Goal: Task Accomplishment & Management: Complete application form

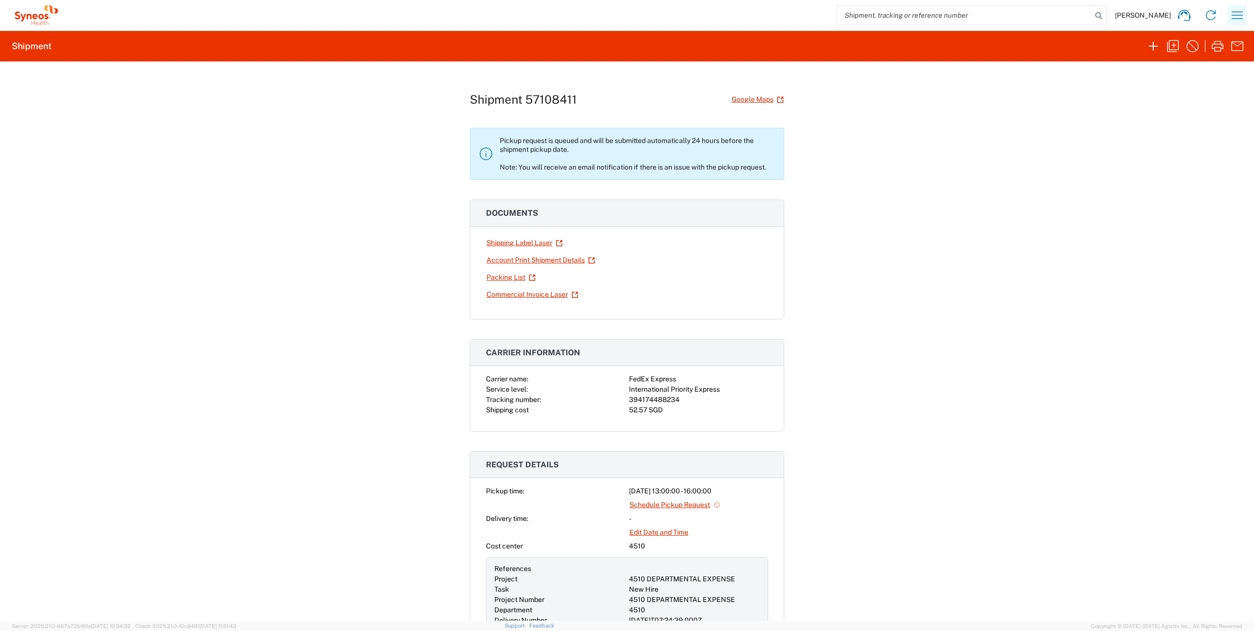
click at [1239, 18] on icon "button" at bounding box center [1237, 15] width 16 height 16
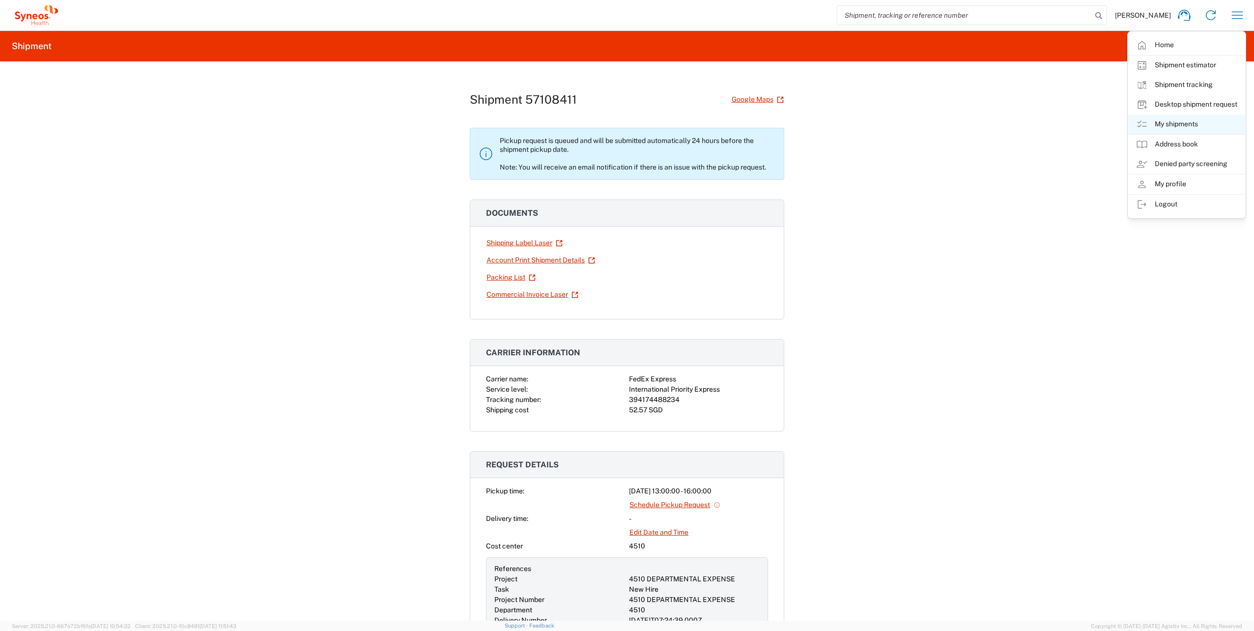
click at [1162, 120] on link "My shipments" at bounding box center [1186, 124] width 117 height 20
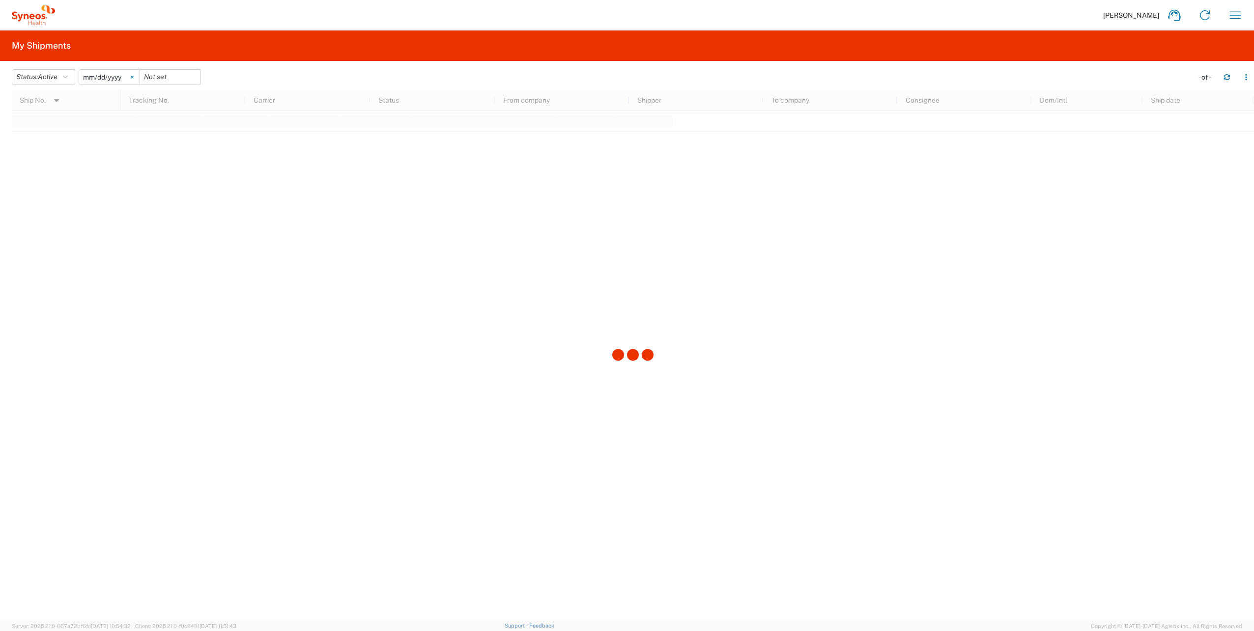
click at [134, 78] on icon at bounding box center [132, 77] width 3 height 3
click at [69, 67] on header "Status: Active Active All Approved Booked Canceled Delivered Denied New On Hold…" at bounding box center [633, 77] width 1242 height 28
click at [71, 73] on button "Status: Active" at bounding box center [43, 77] width 63 height 16
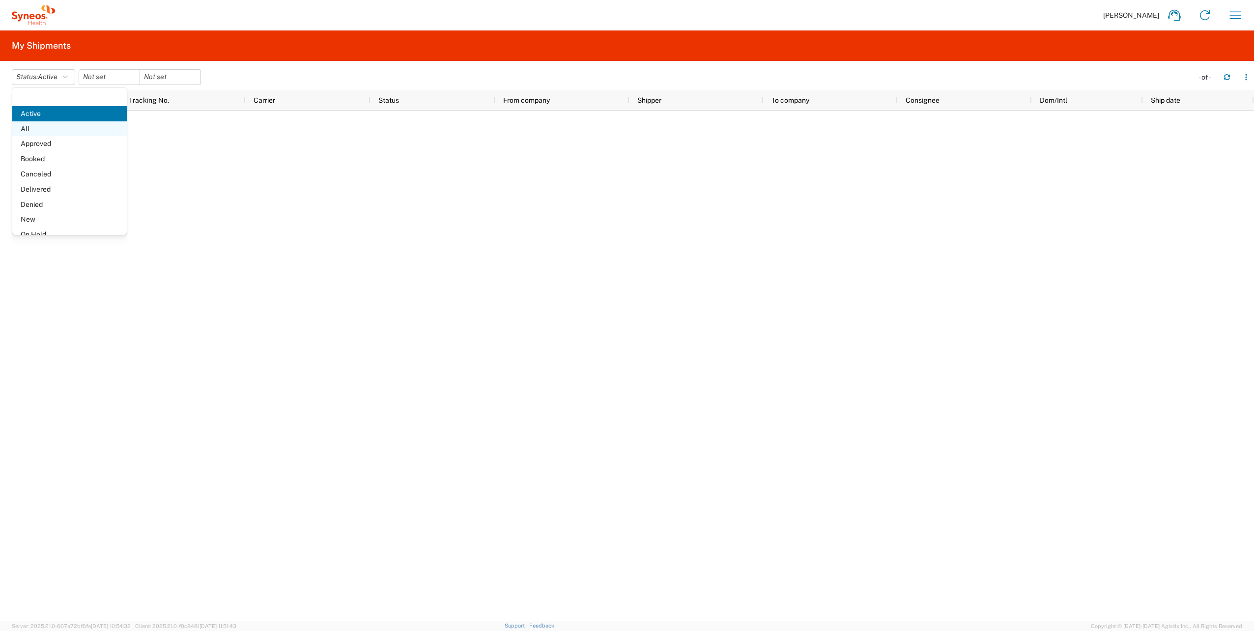
click at [37, 131] on span "All" at bounding box center [69, 128] width 114 height 15
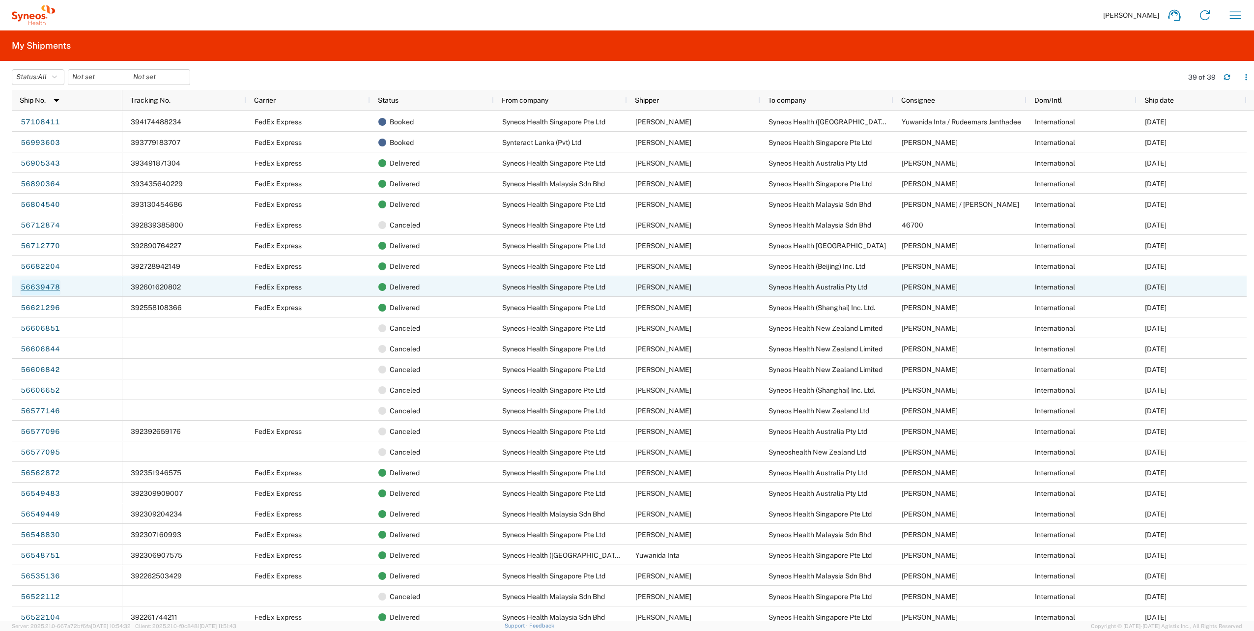
click at [47, 285] on link "56639478" at bounding box center [40, 288] width 40 height 16
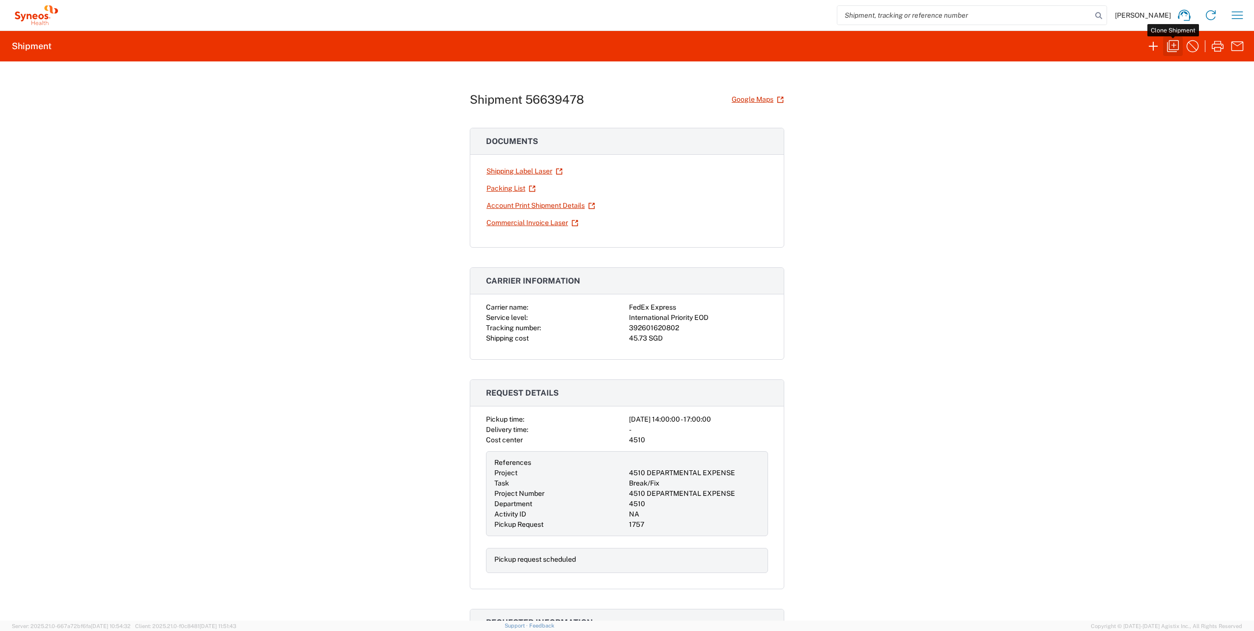
click at [1170, 48] on icon "button" at bounding box center [1173, 46] width 16 height 16
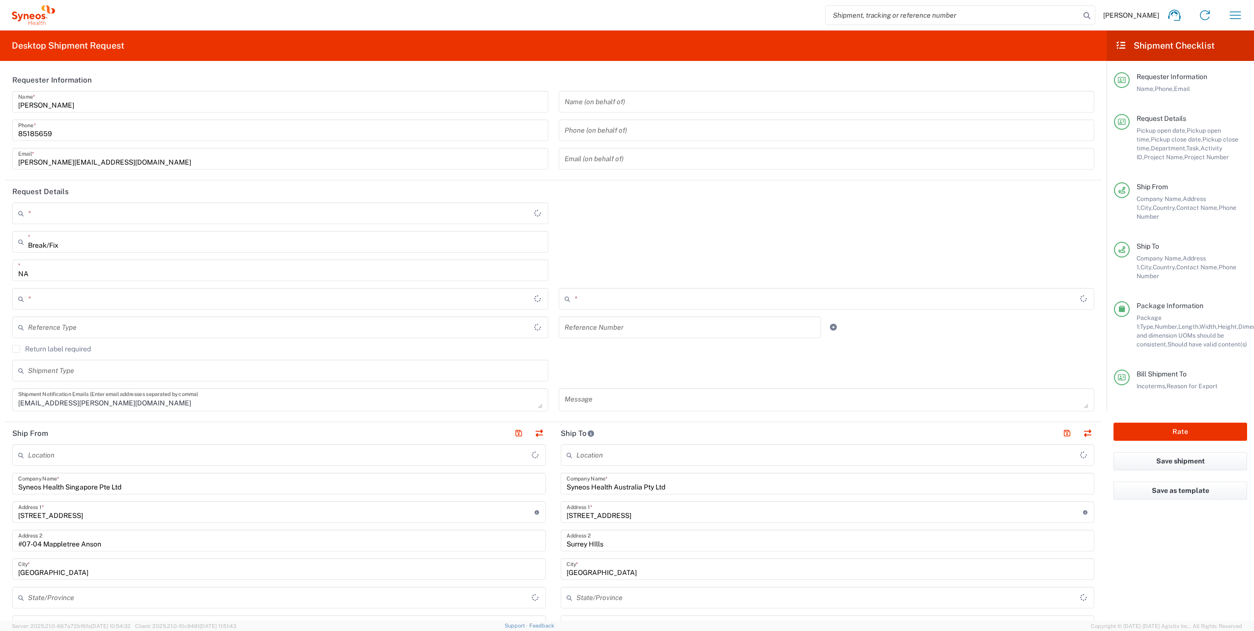
type input "Your Packaging"
type input "Residential/Home"
type input "Victoria"
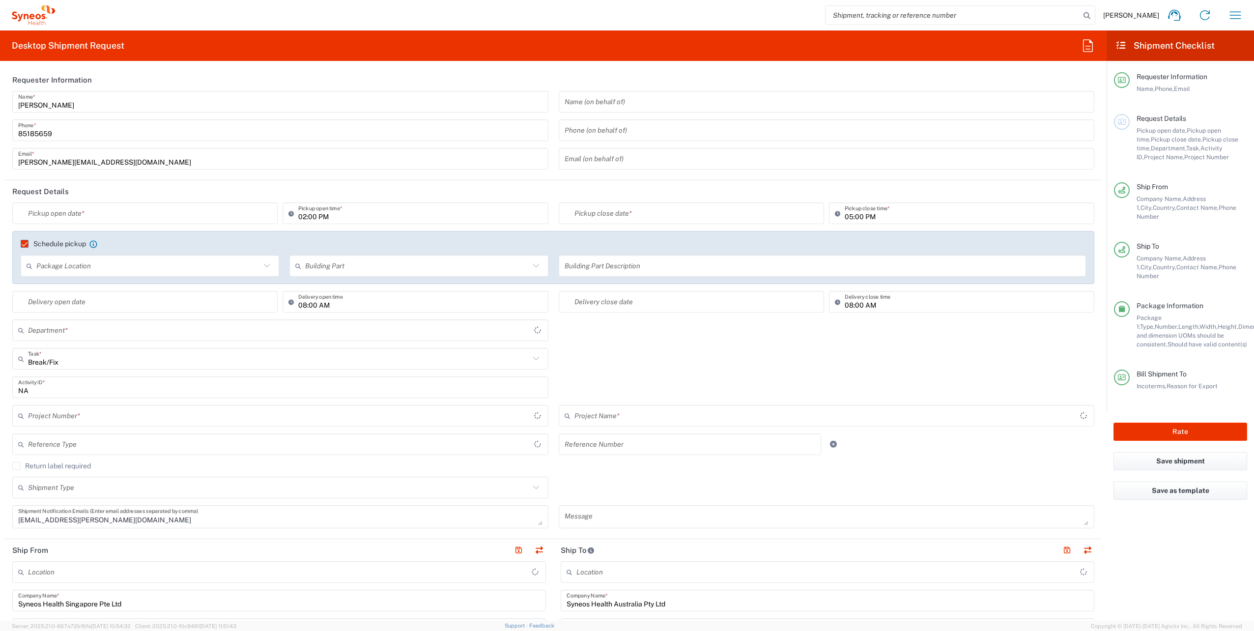
type input "4510 DEPARTMENTAL EXPENSE"
type input "Delivery Duty Paid"
type input "Australia"
type input "Business (General)"
type input "Singapore"
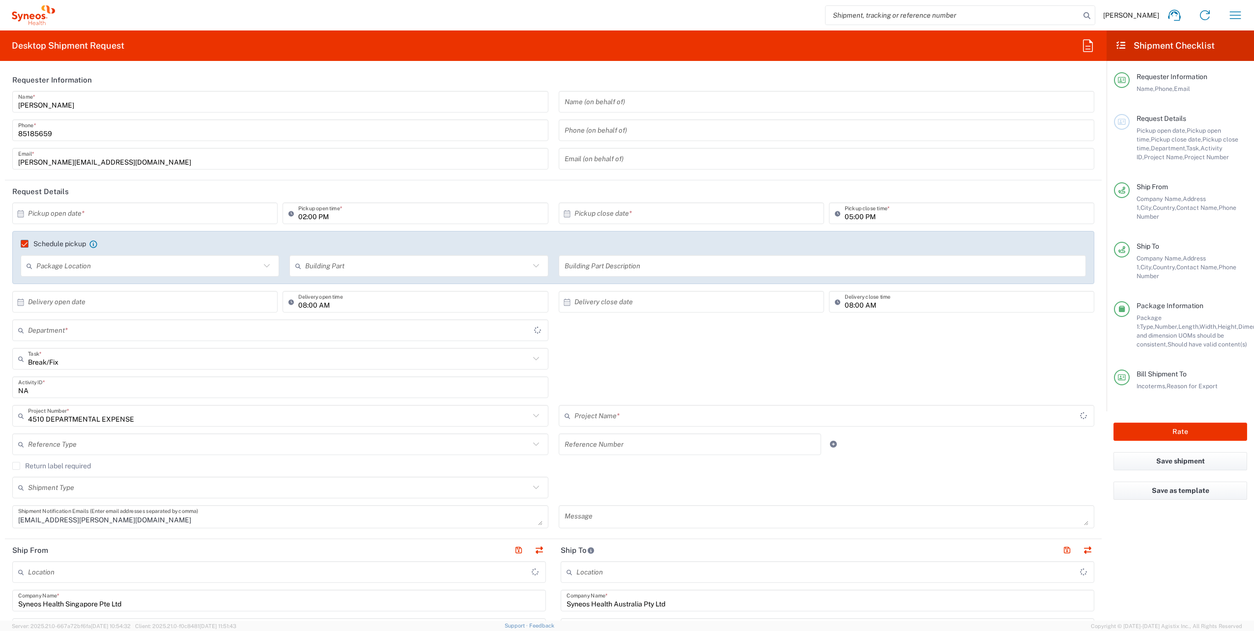
type input "4510 DEPARTMENTAL EXPENSE"
type input "Syneos Health Singapore PteLtd"
type input "4510"
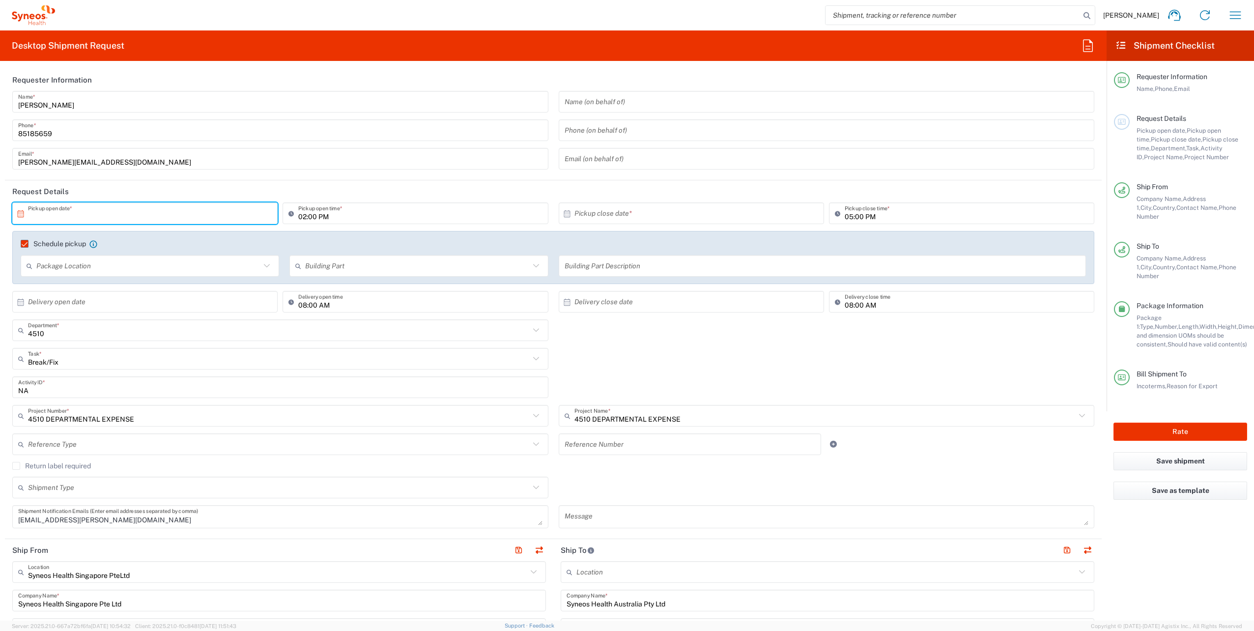
click at [146, 215] on input "text" at bounding box center [147, 213] width 238 height 17
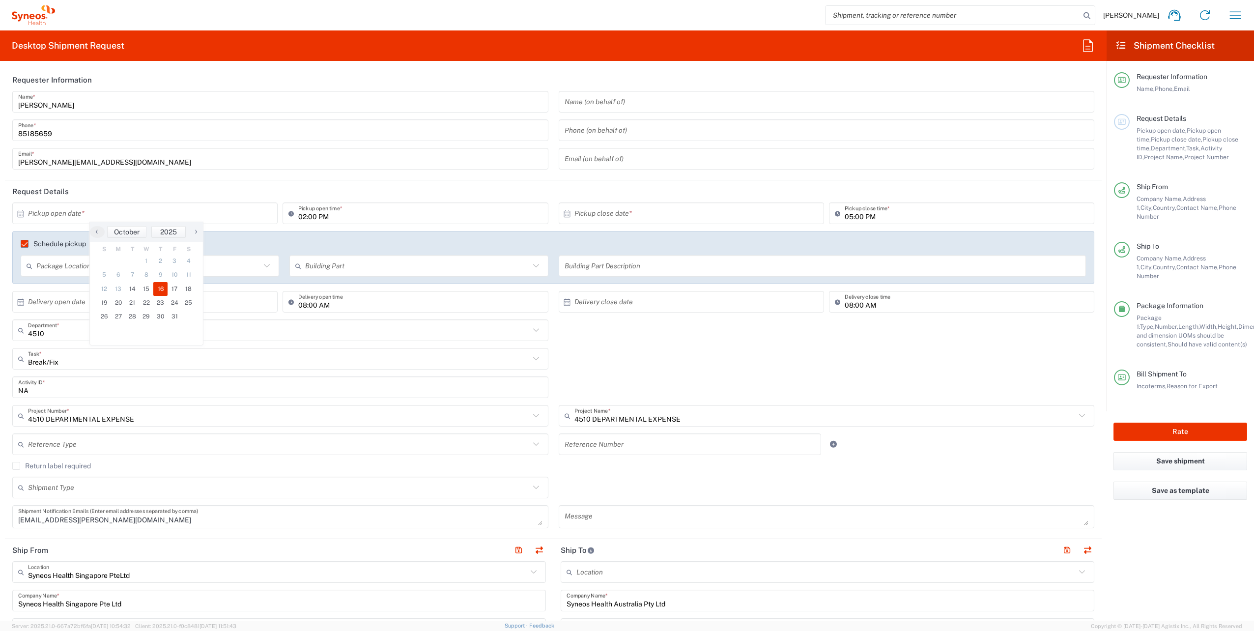
click at [163, 288] on span "16" at bounding box center [160, 289] width 14 height 14
type input "10/16/2025"
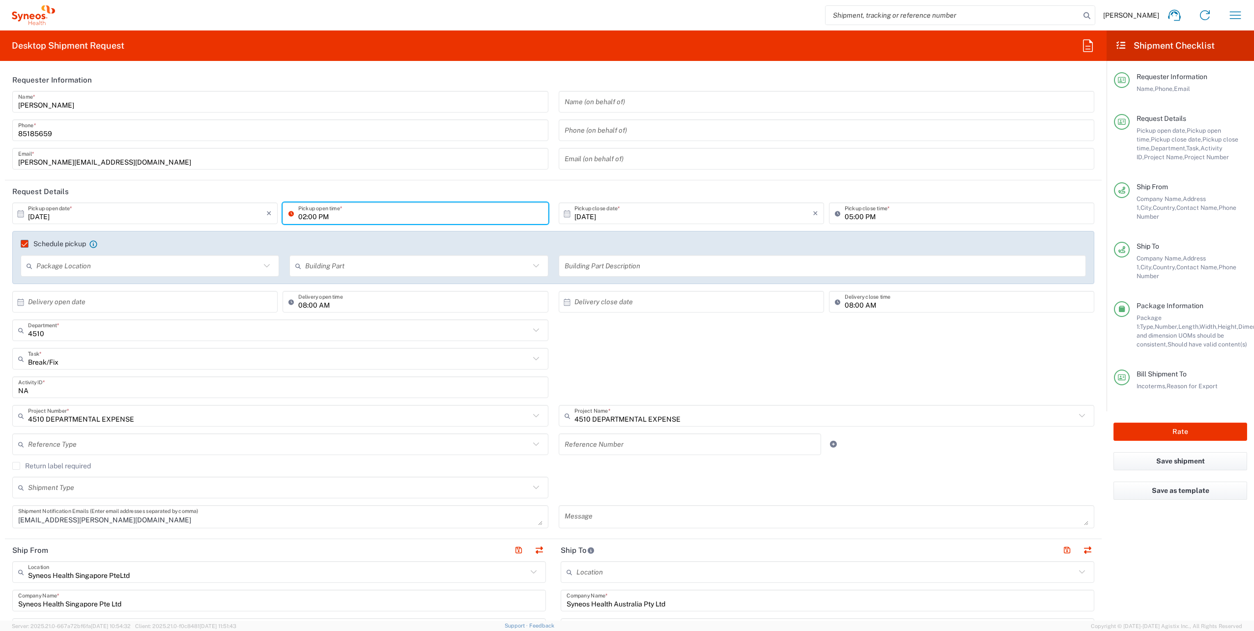
click at [303, 216] on input "02:00 PM" at bounding box center [420, 213] width 244 height 17
type input "01:00 PM"
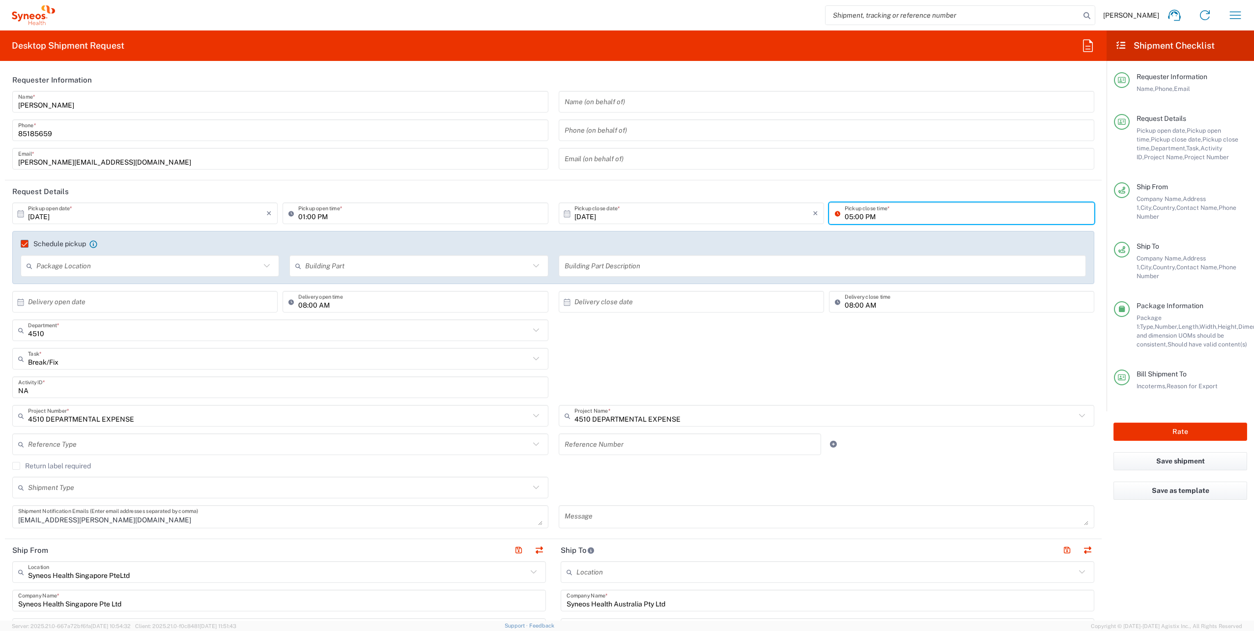
click at [846, 217] on input "05:00 PM" at bounding box center [967, 213] width 244 height 17
type input "04:00 PM"
click at [576, 354] on div "Break/Fix Task * Break/Fix Inventory Transfer New Hire Other Refresh" at bounding box center [553, 362] width 1092 height 28
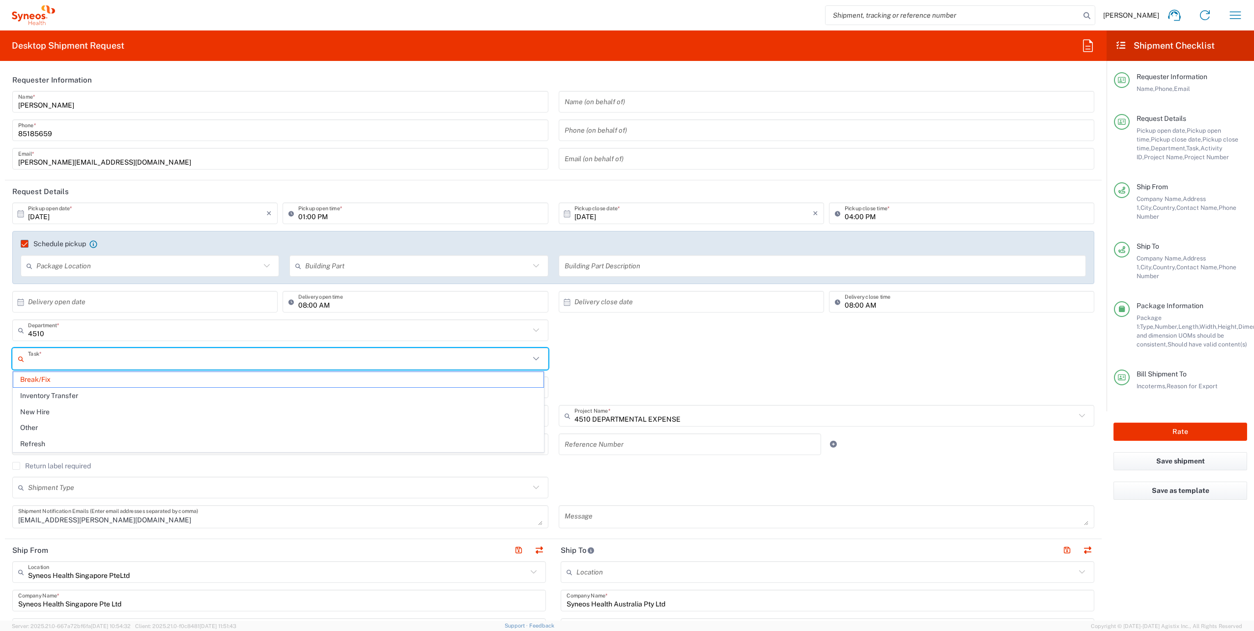
click at [525, 360] on input "text" at bounding box center [279, 358] width 502 height 17
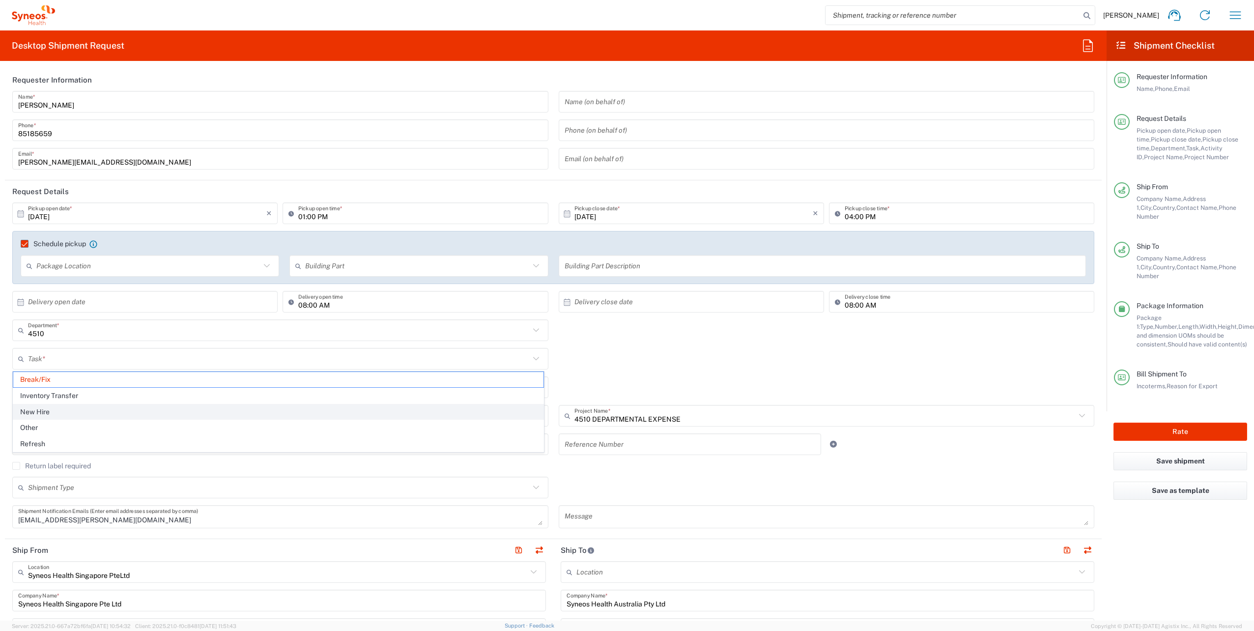
click at [58, 409] on span "New Hire" at bounding box center [278, 411] width 530 height 15
type input "New Hire"
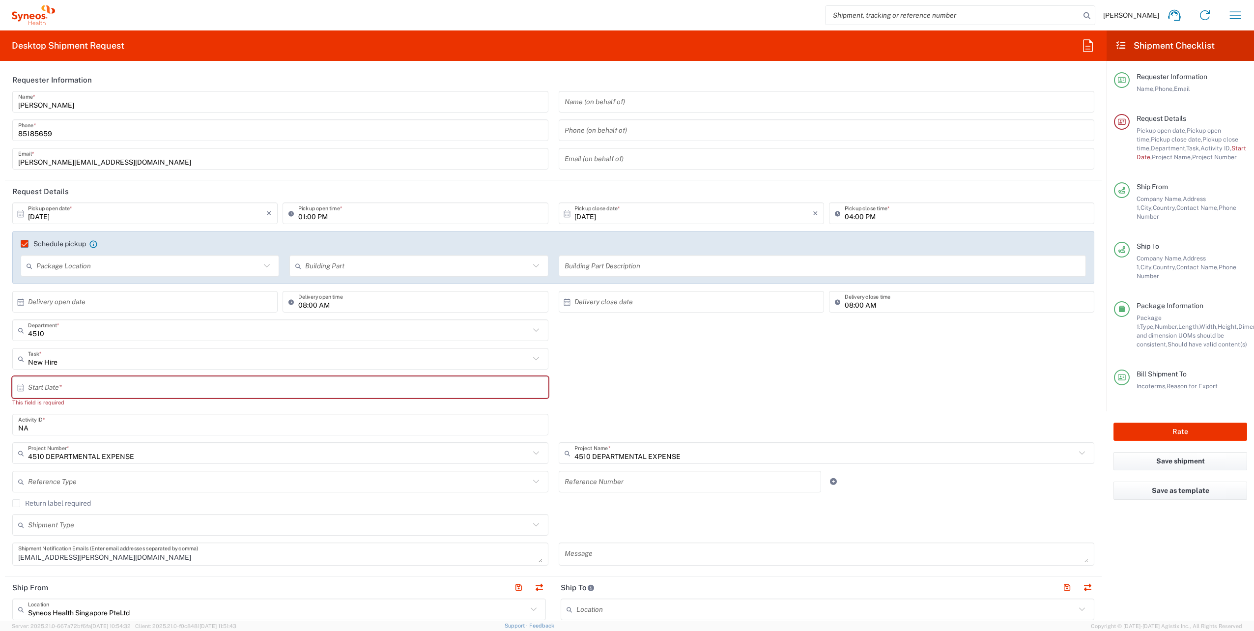
click at [20, 391] on icon at bounding box center [20, 387] width 9 height 9
click at [32, 389] on input "text" at bounding box center [282, 387] width 509 height 17
click at [254, 493] on span "27" at bounding box center [253, 490] width 14 height 14
type input "10/27/2025"
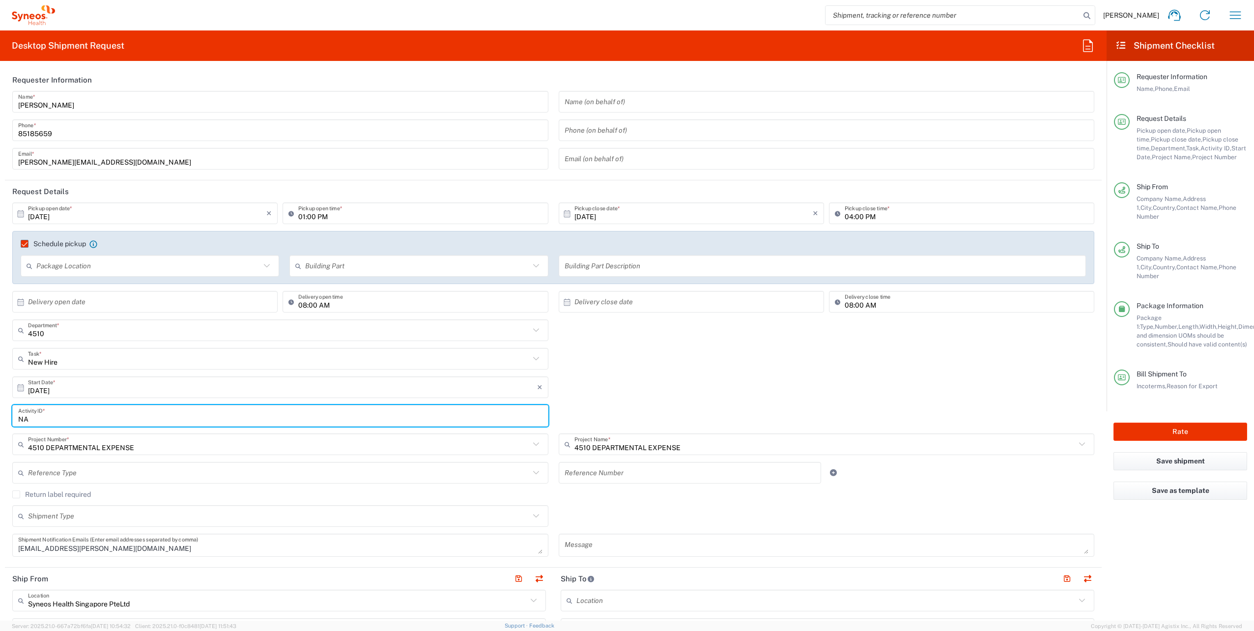
drag, startPoint x: 60, startPoint y: 422, endPoint x: 0, endPoint y: 418, distance: 60.1
click at [0, 418] on html "Arturo Medina Home Shipment estimator Shipment tracking Desktop shipment reques…" at bounding box center [627, 315] width 1254 height 631
paste input "SCTASK2735251"
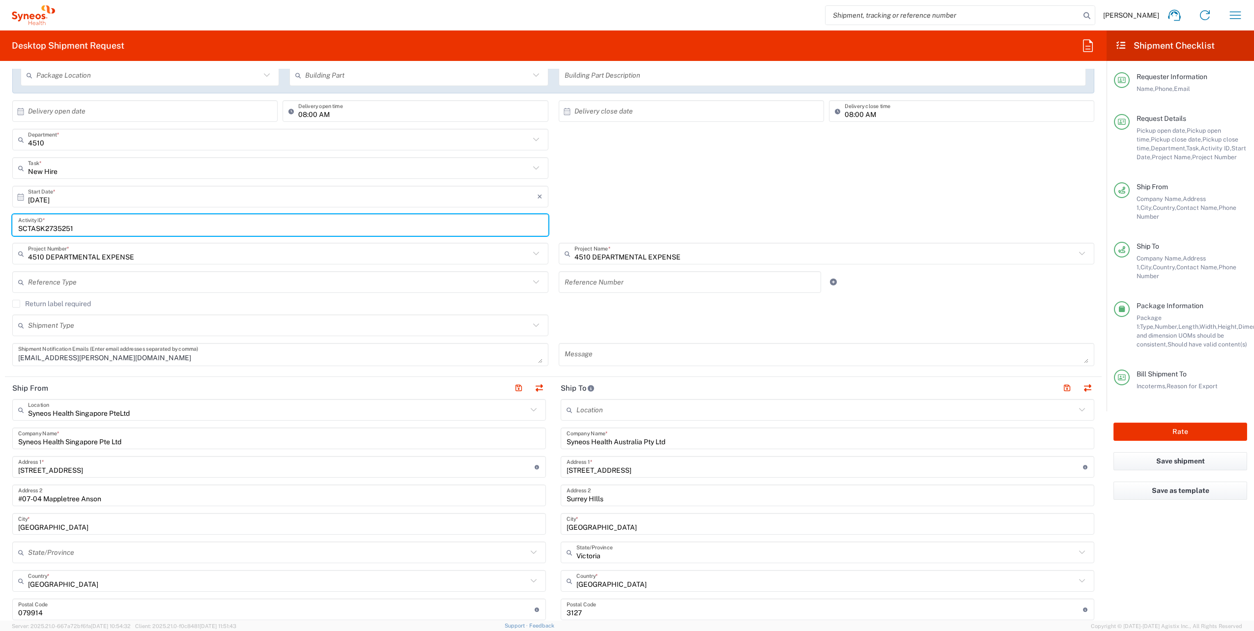
scroll to position [199, 0]
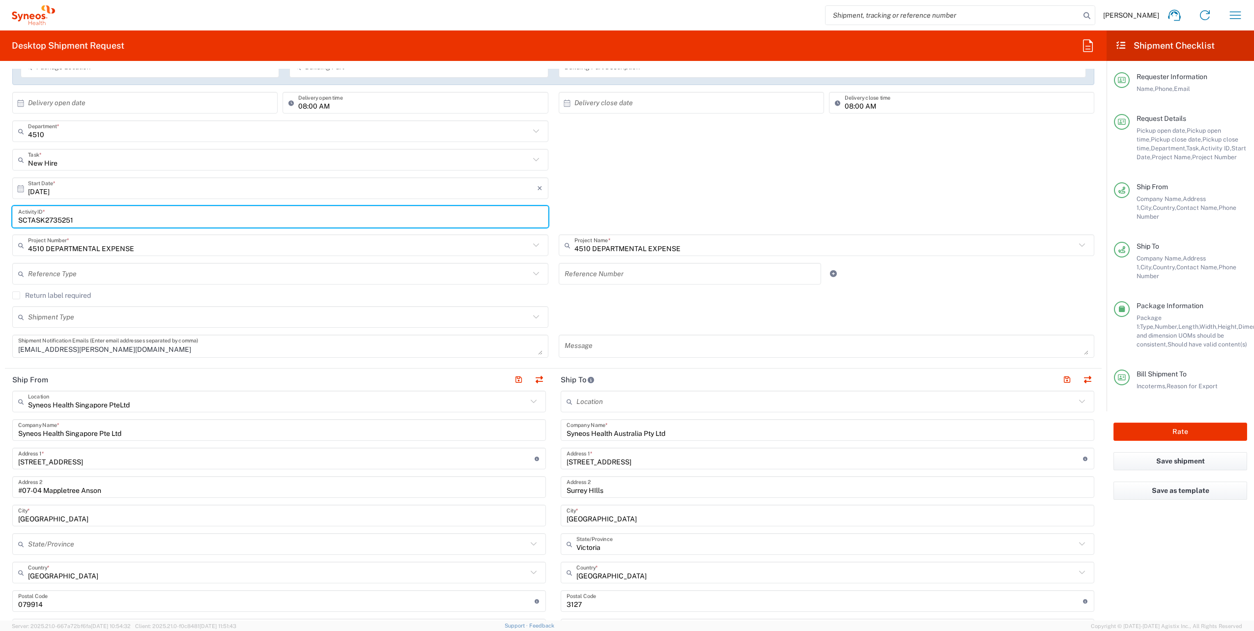
type input "SCTASK2735251"
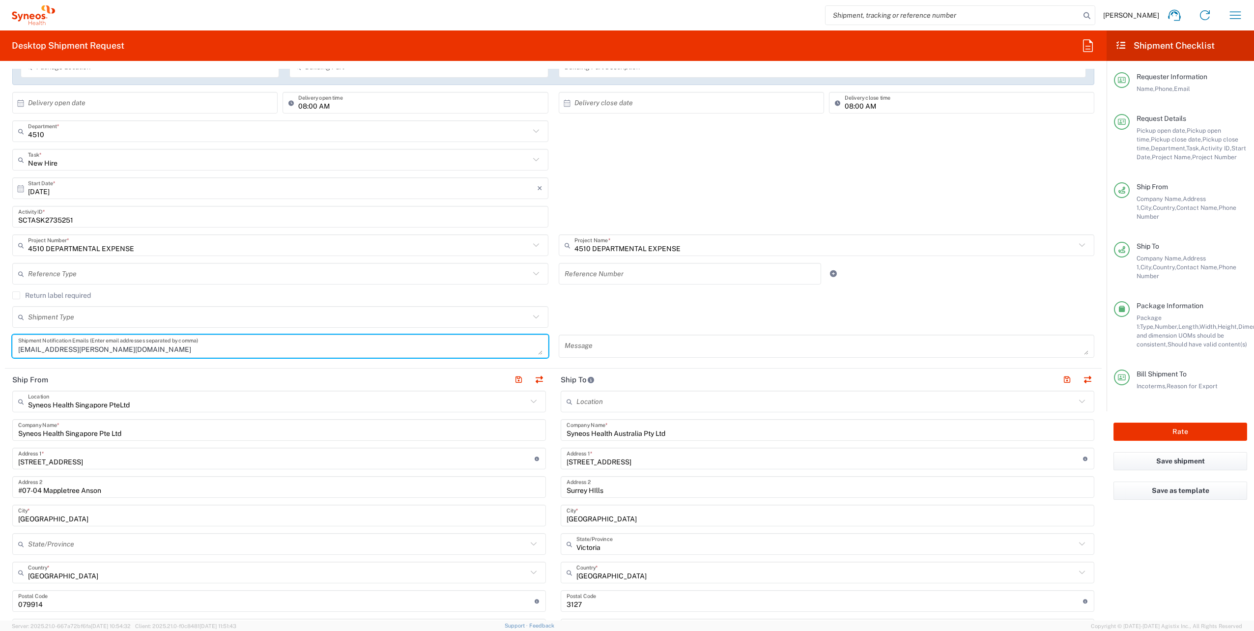
click at [147, 352] on textarea "joemari.tabios@syneoshealth.com" at bounding box center [280, 346] width 524 height 17
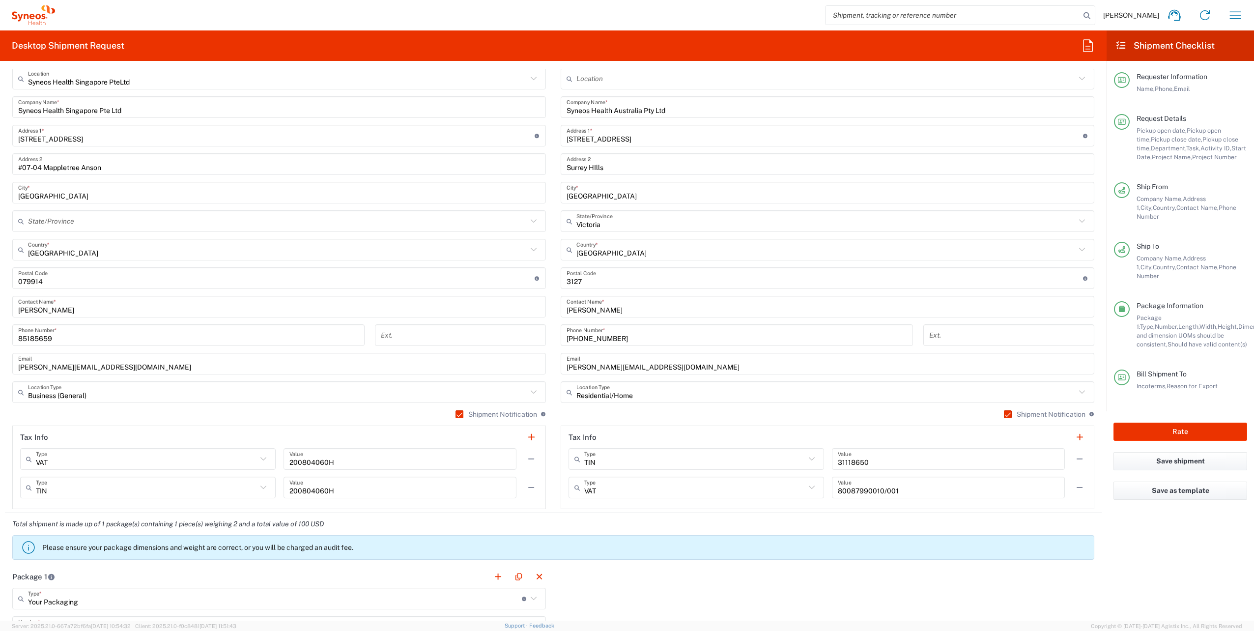
scroll to position [521, 0]
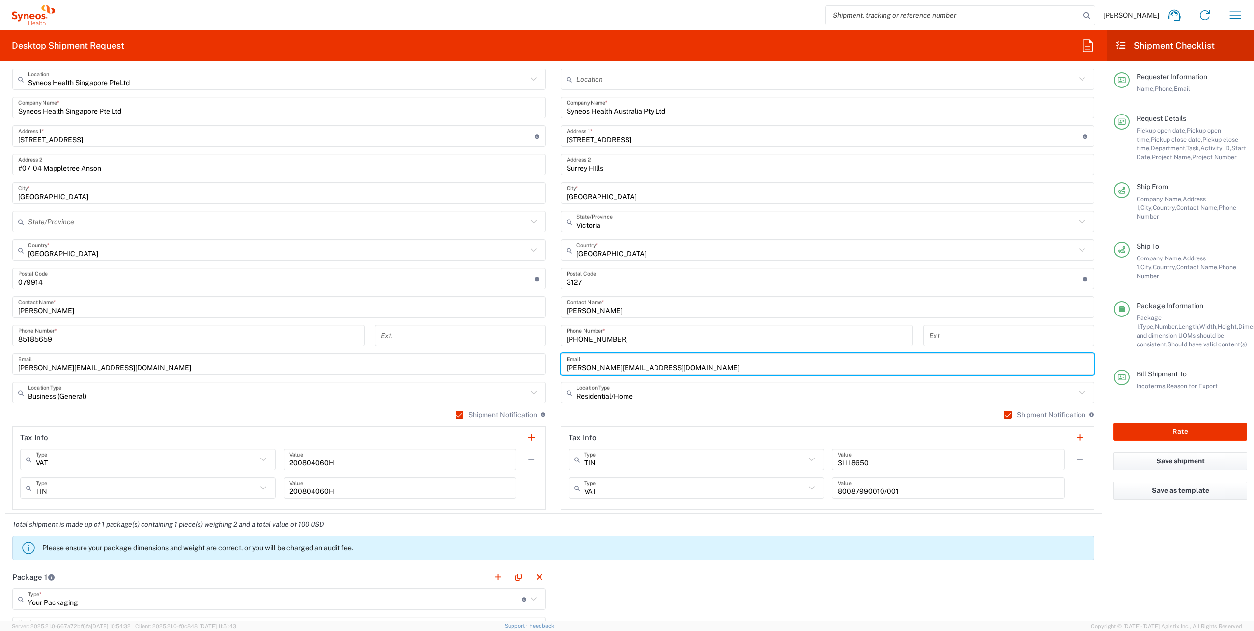
drag, startPoint x: 687, startPoint y: 366, endPoint x: 513, endPoint y: 349, distance: 174.7
click at [513, 349] on div "Ship From Syneos Health Singapore PteLtd Location Syneos Health Singapore PteLt…" at bounding box center [553, 279] width 1097 height 467
paste input "claudiasugarman96@gmail"
type input "claudiasugarman96@gmail.com"
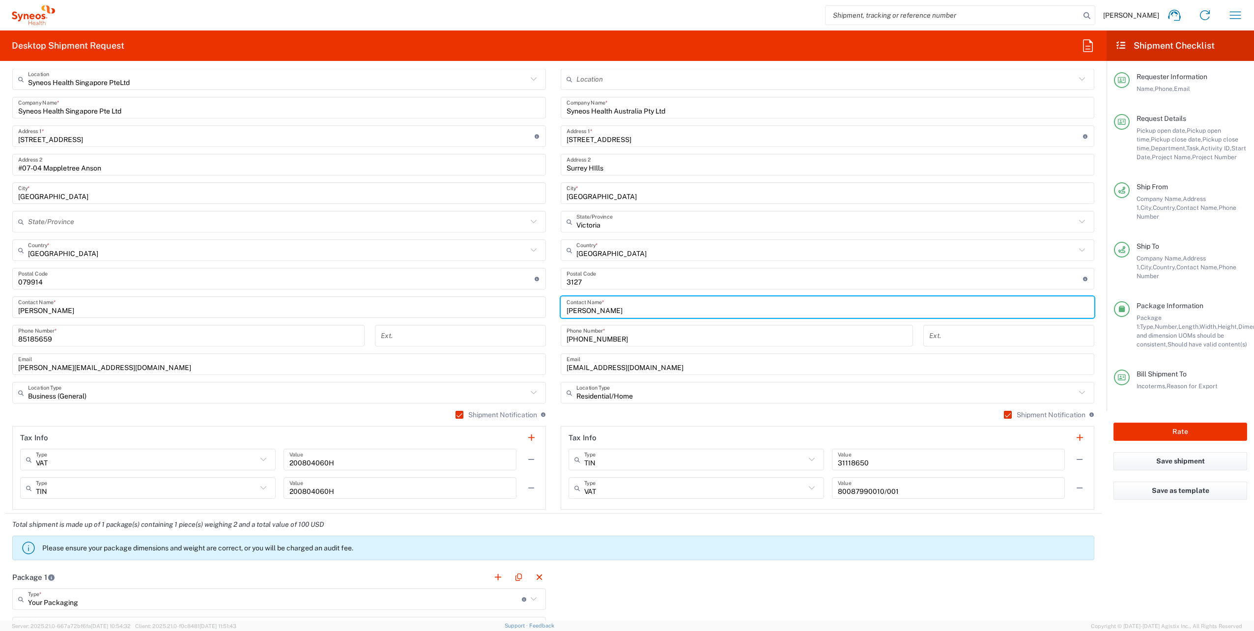
drag, startPoint x: 669, startPoint y: 311, endPoint x: 481, endPoint y: 308, distance: 188.7
click at [481, 308] on div "Ship From Syneos Health Singapore PteLtd Location Syneos Health Singapore PteLt…" at bounding box center [553, 279] width 1097 height 467
type input "Claudia Sugarman"
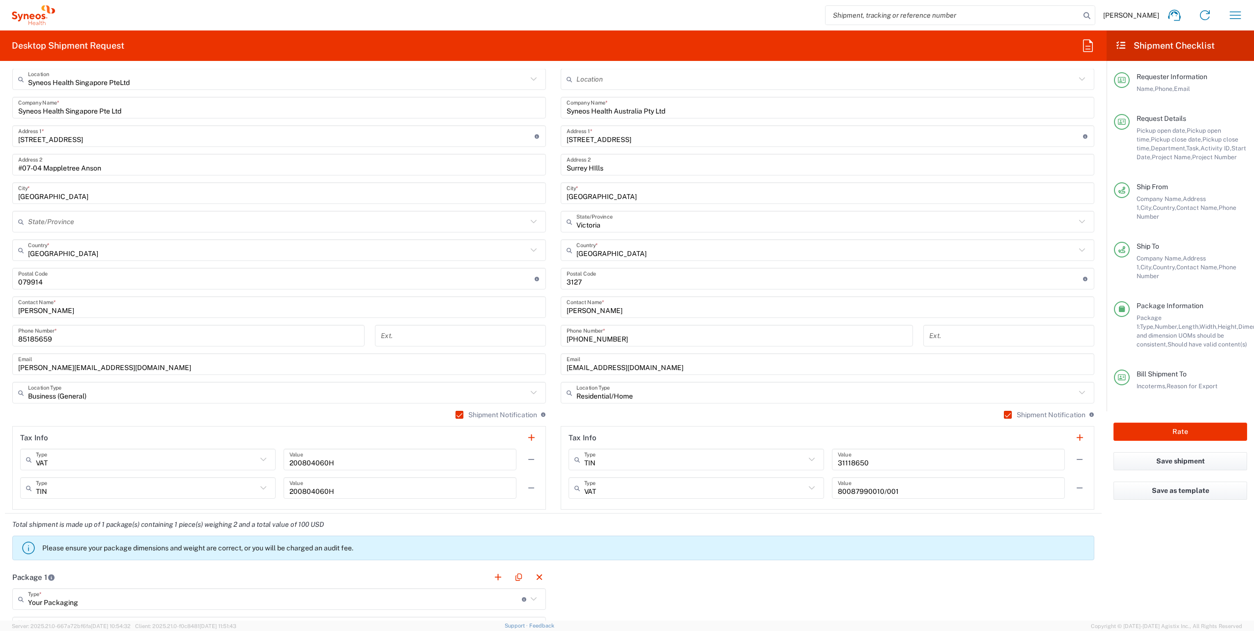
click at [551, 516] on div "Total shipment is made up of 1 package(s) containing 1 piece(s) weighing 2 and …" at bounding box center [553, 539] width 1107 height 53
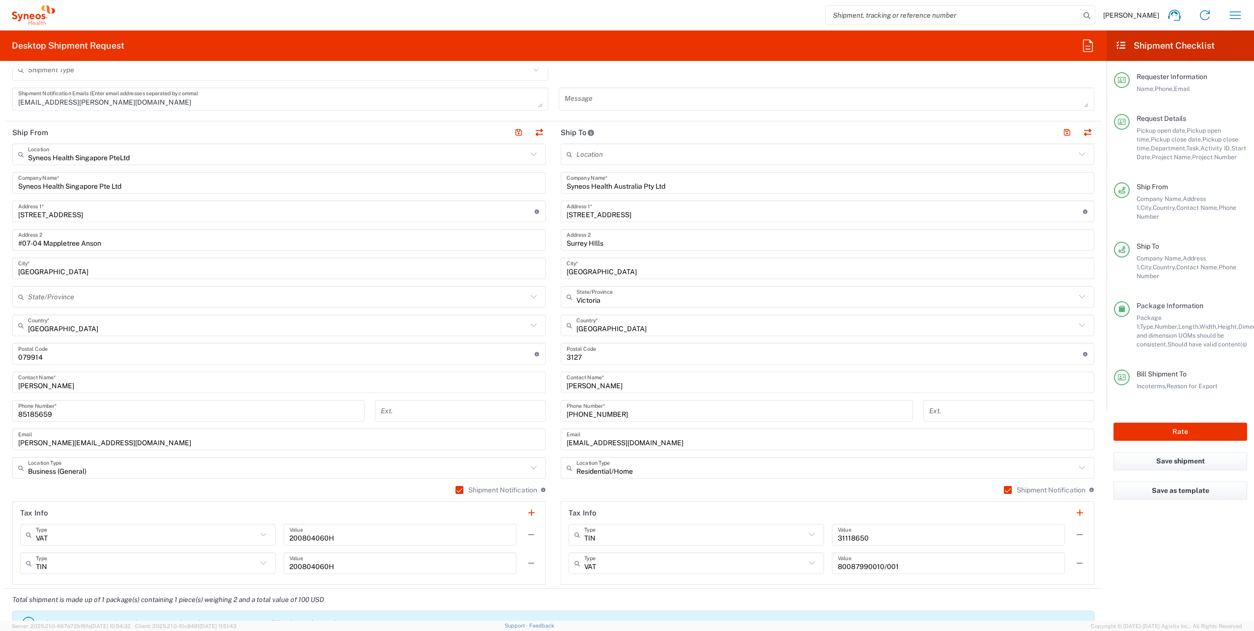
scroll to position [445, 0]
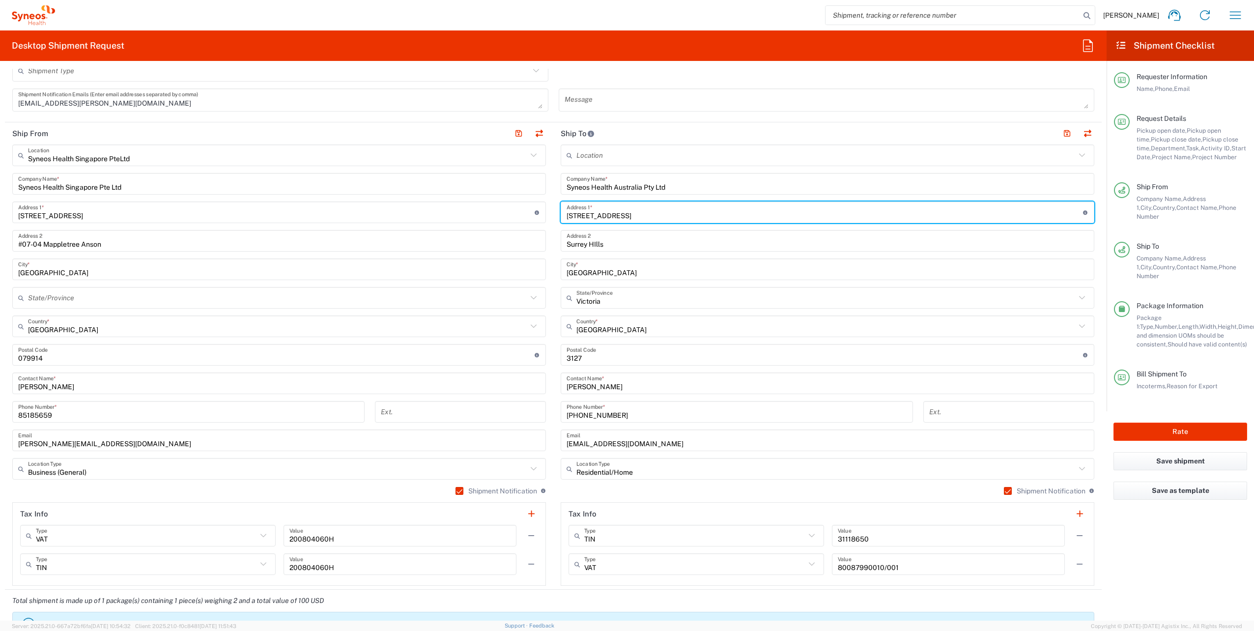
drag, startPoint x: 647, startPoint y: 216, endPoint x: 524, endPoint y: 214, distance: 122.9
click at [524, 214] on div "Ship From Syneos Health Singapore PteLtd Location Syneos Health Singapore PteLt…" at bounding box center [553, 355] width 1097 height 467
paste input "7 Northcote Street Rose Bay"
drag, startPoint x: 624, startPoint y: 214, endPoint x: 664, endPoint y: 219, distance: 40.2
click at [664, 219] on input "7 Northcote Street Rose Bay" at bounding box center [825, 212] width 516 height 17
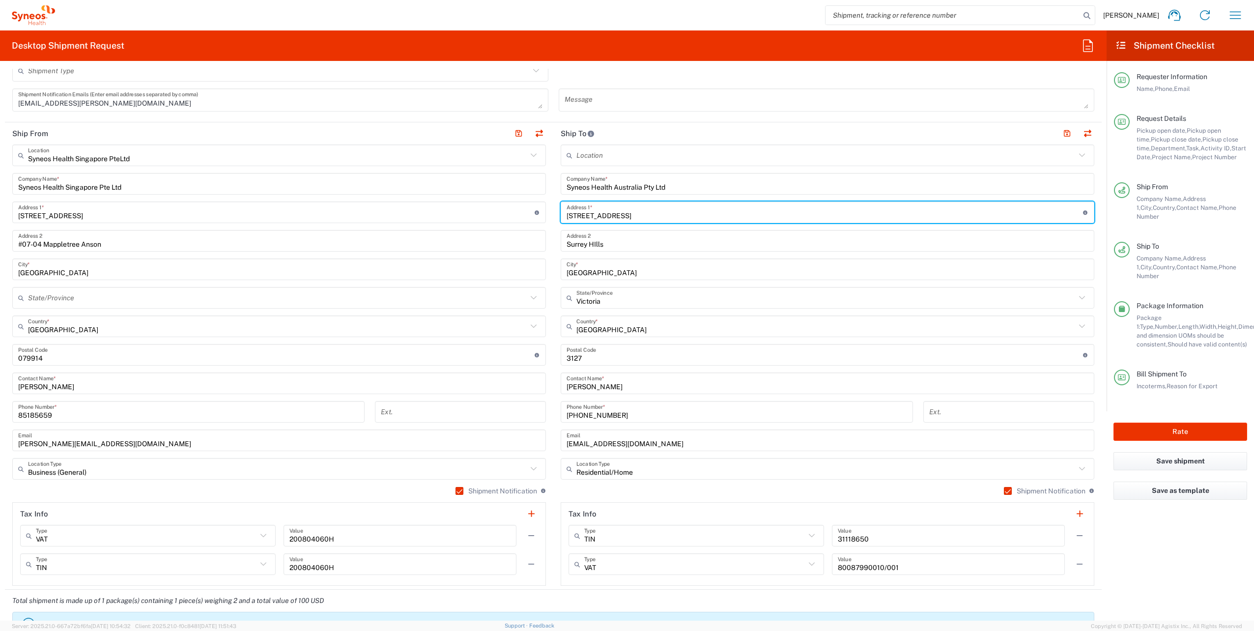
type input "7 Northcote Street"
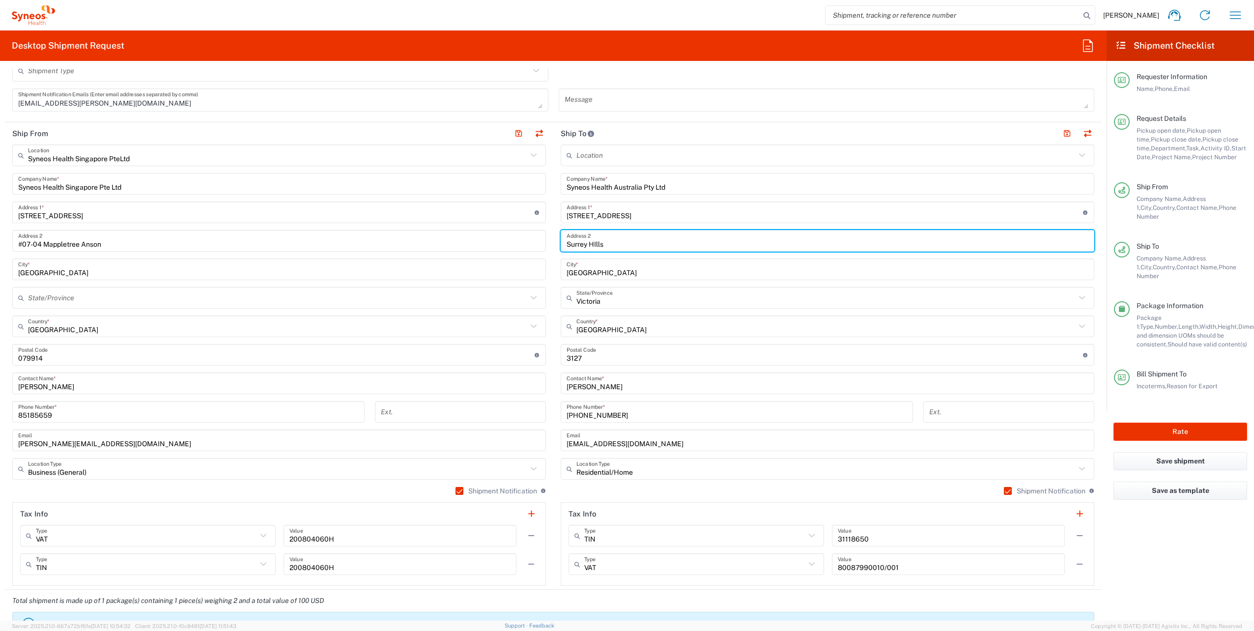
drag, startPoint x: 624, startPoint y: 242, endPoint x: 517, endPoint y: 245, distance: 106.2
click at [517, 245] on div "Ship From Syneos Health Singapore PteLtd Location Syneos Health Singapore PteLt…" at bounding box center [553, 355] width 1097 height 467
paste input "Rose Bay"
type input "Rose Bay"
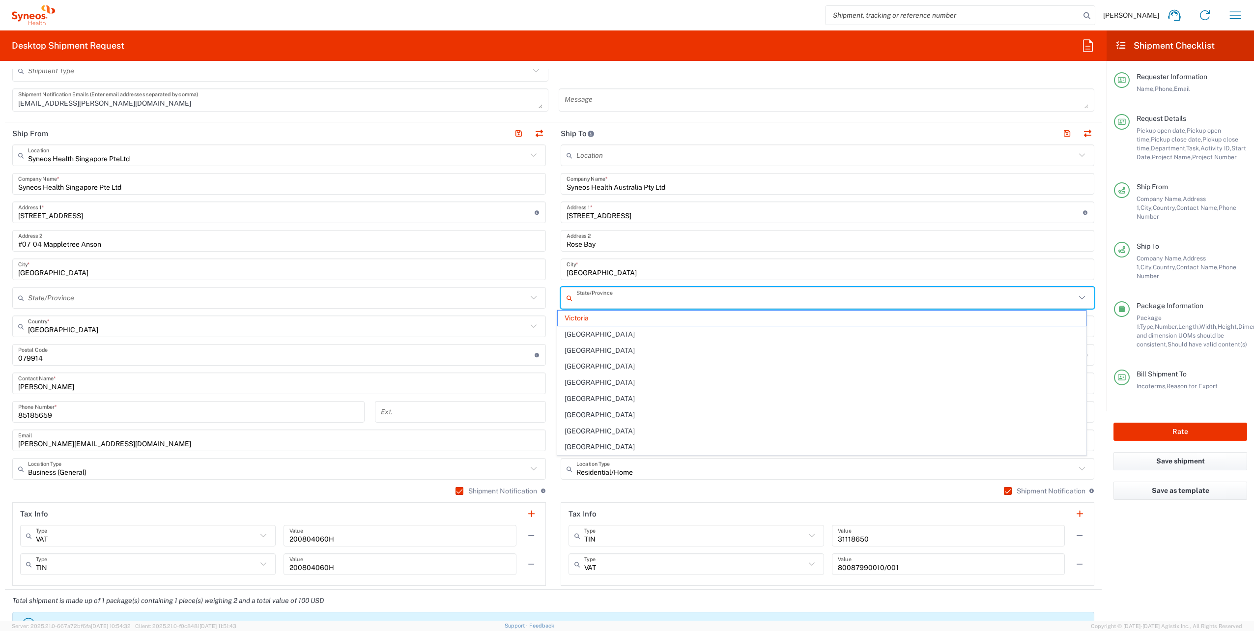
click at [614, 304] on input "text" at bounding box center [825, 297] width 499 height 17
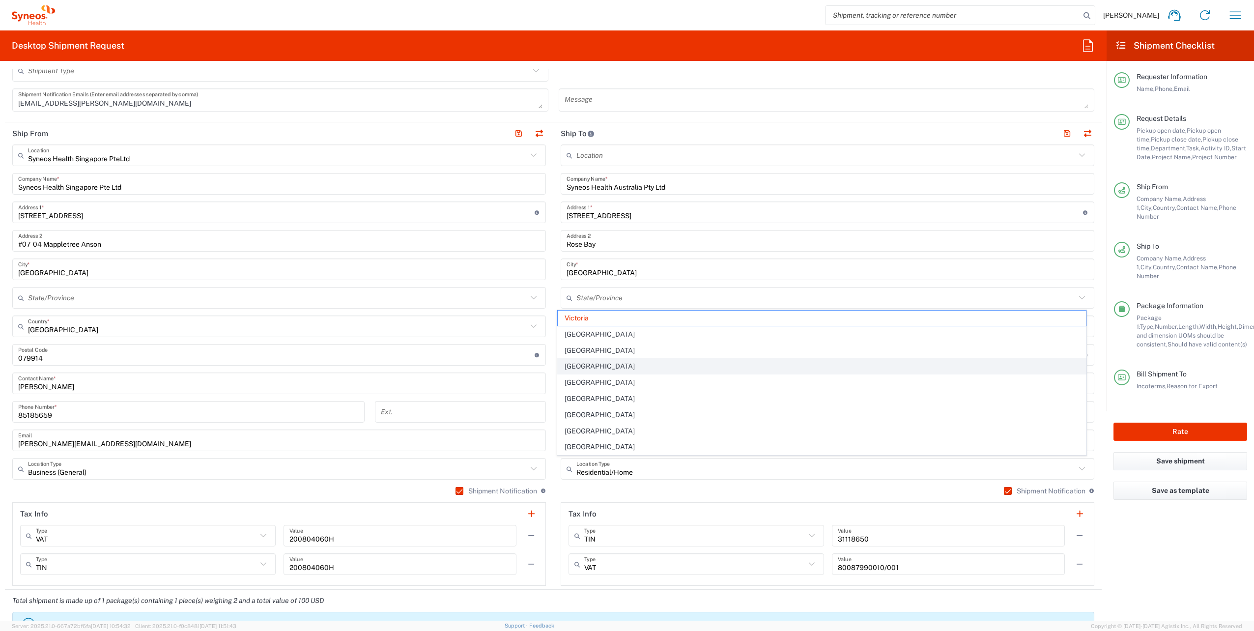
click at [578, 363] on span "New South Wales" at bounding box center [822, 366] width 528 height 15
type input "New South Wales"
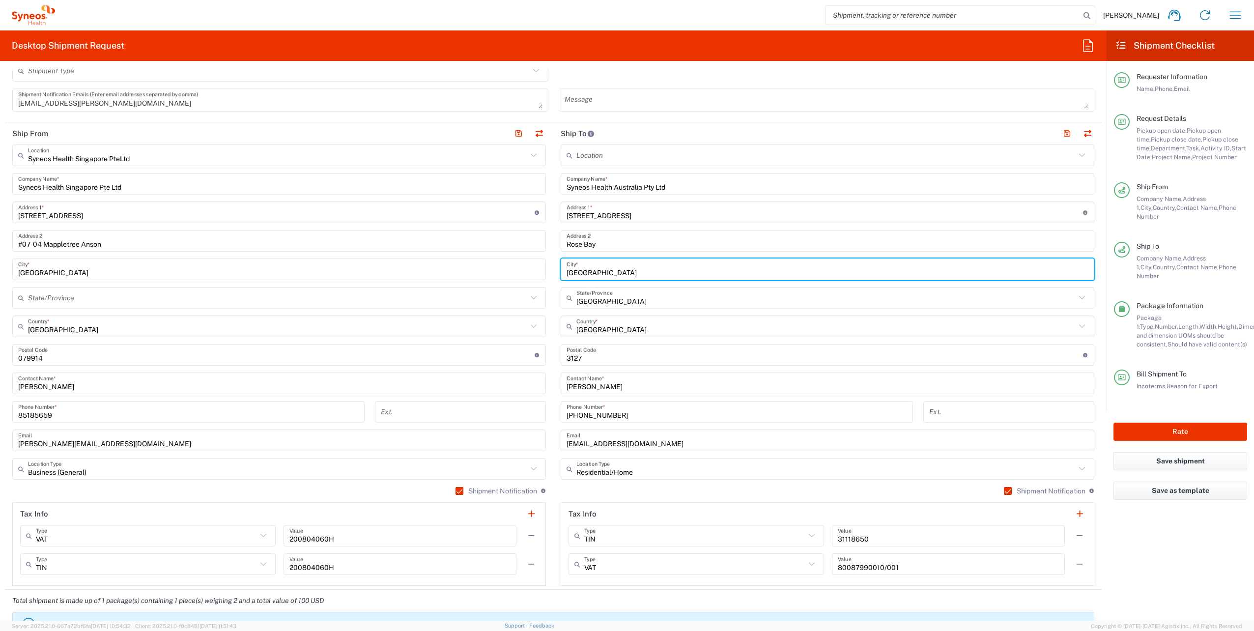
drag, startPoint x: 609, startPoint y: 274, endPoint x: 532, endPoint y: 266, distance: 77.5
click at [532, 266] on div "Ship From Syneos Health Singapore PteLtd Location Syneos Health Singapore PteLt…" at bounding box center [553, 355] width 1097 height 467
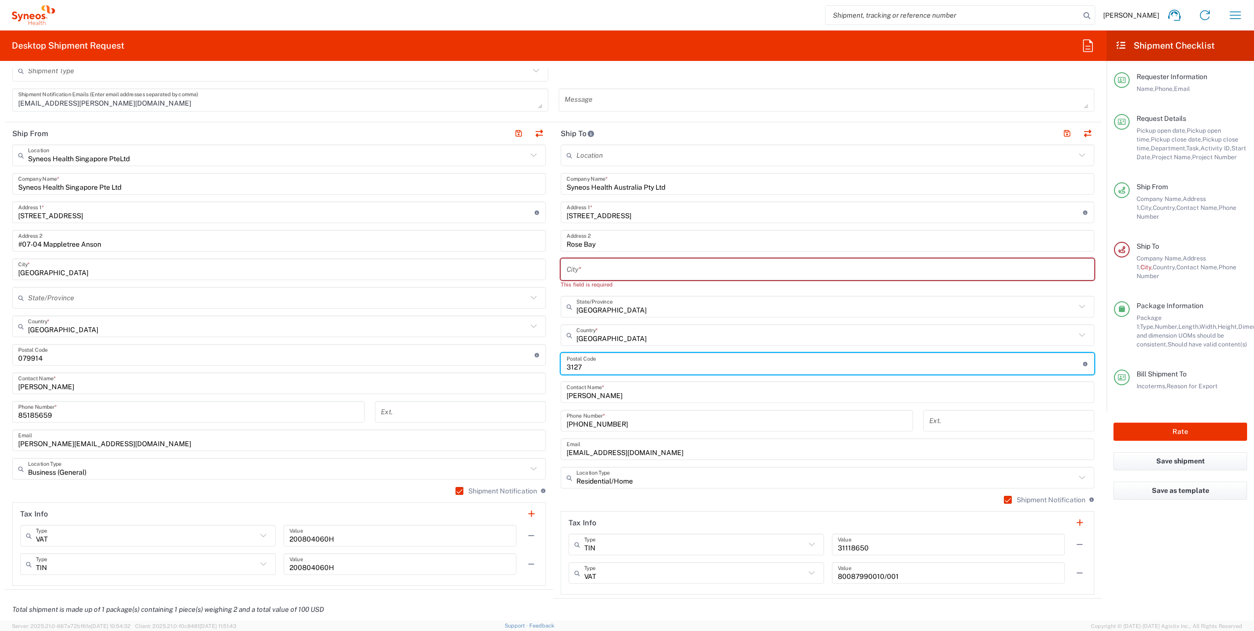
drag, startPoint x: 599, startPoint y: 356, endPoint x: 549, endPoint y: 358, distance: 50.7
click at [549, 358] on div "Ship From Syneos Health Singapore PteLtd Location Syneos Health Singapore PteLt…" at bounding box center [553, 360] width 1097 height 476
type input "2029"
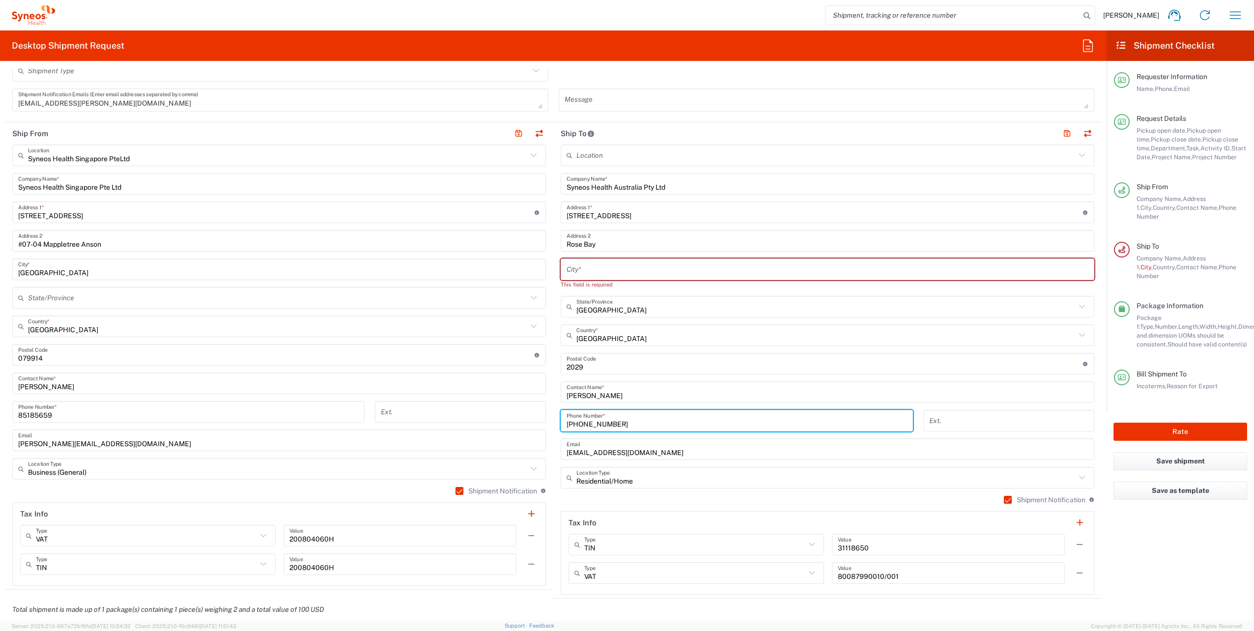
drag, startPoint x: 624, startPoint y: 427, endPoint x: 515, endPoint y: 407, distance: 110.8
click at [515, 407] on div "Ship From Syneos Health Singapore PteLtd Location Syneos Health Singapore PteLt…" at bounding box center [553, 360] width 1097 height 476
paste input "0434 562 488"
type input "0434 562 488"
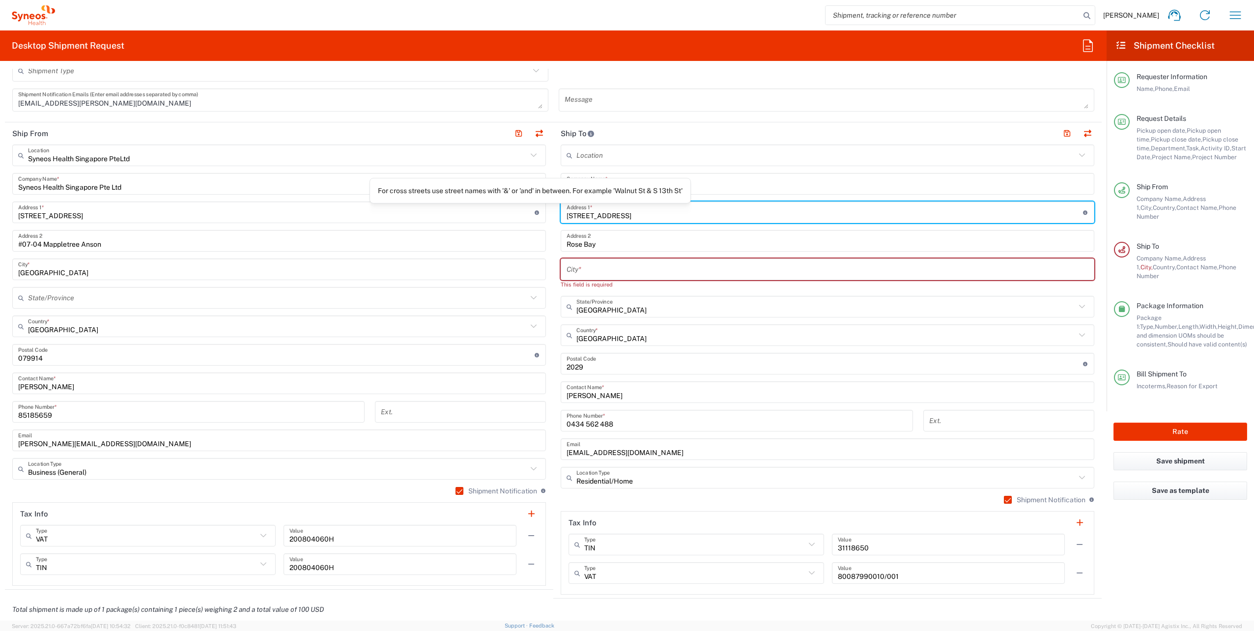
drag, startPoint x: 633, startPoint y: 215, endPoint x: 528, endPoint y: 211, distance: 105.2
click at [528, 211] on div "Ship From Syneos Health Singapore PteLtd Location Syneos Health Singapore PteLt…" at bounding box center [553, 360] width 1097 height 476
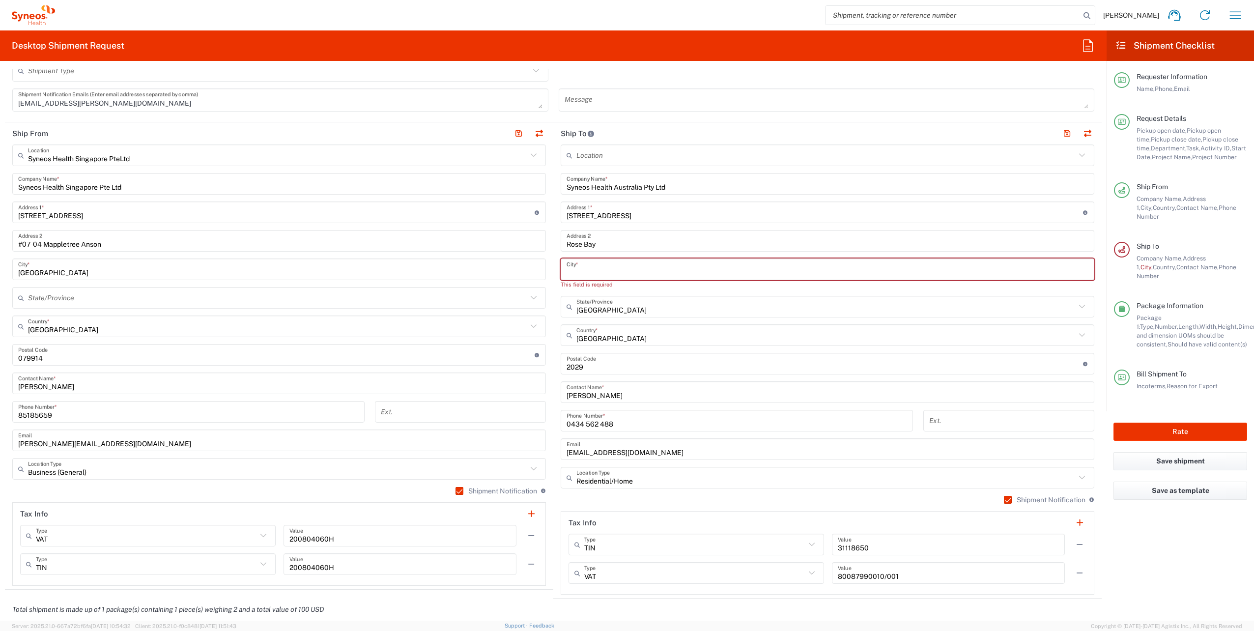
click at [596, 268] on input "text" at bounding box center [828, 269] width 522 height 17
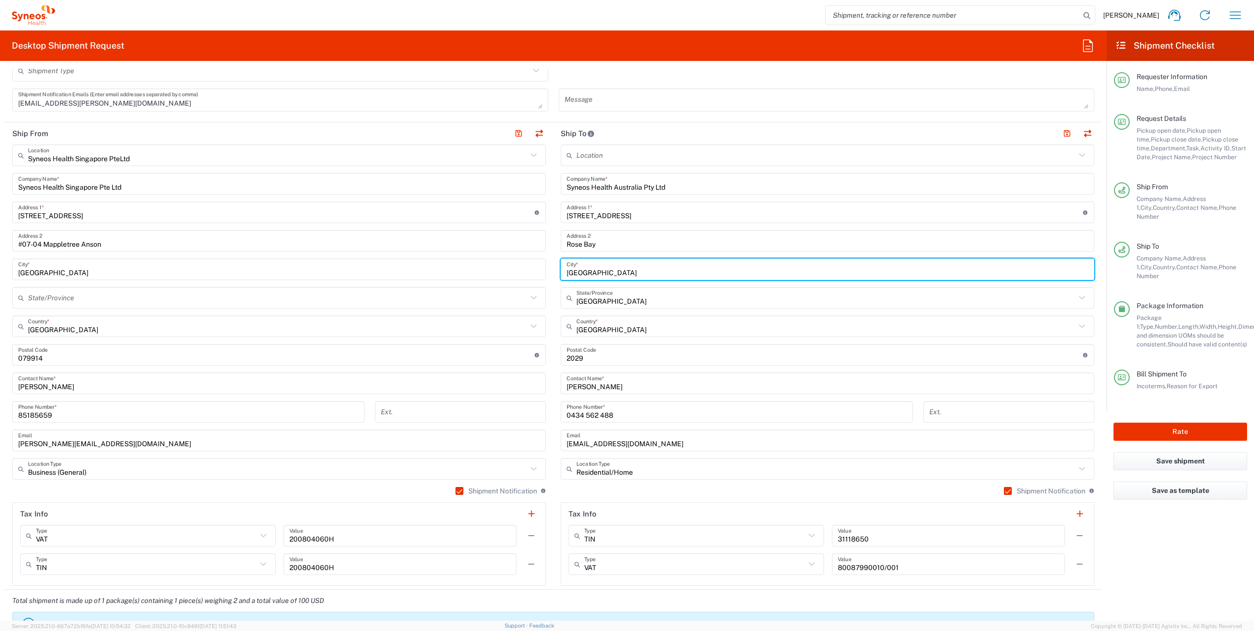
type input "Sydney"
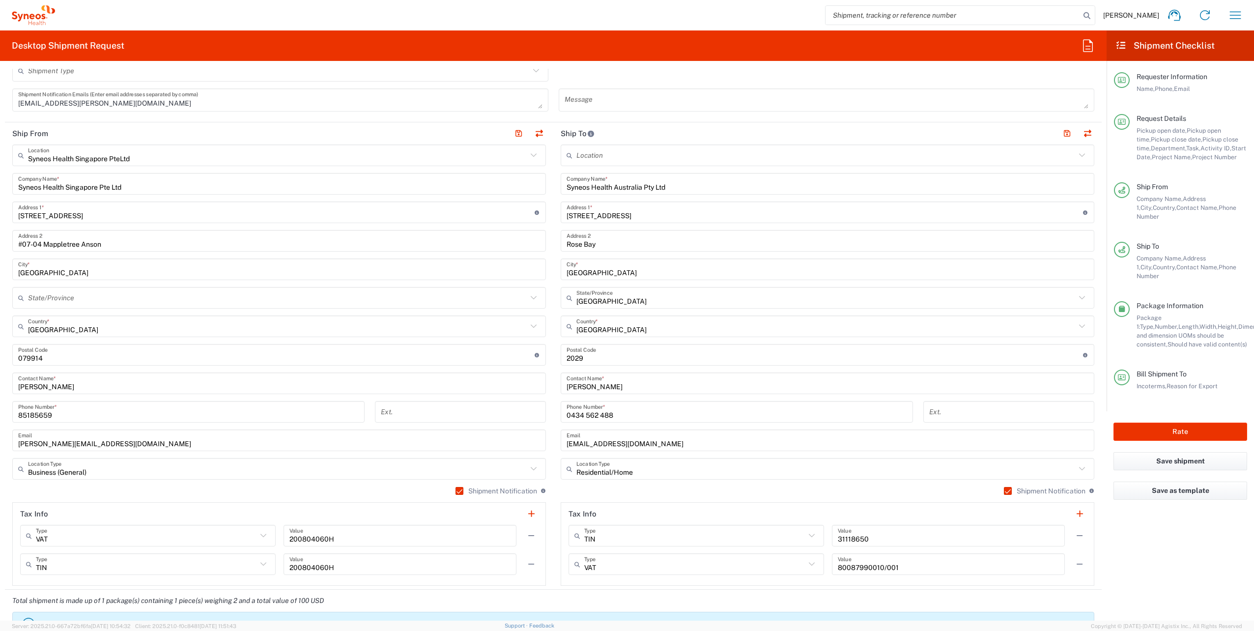
click at [549, 151] on main "Syneos Health Singapore PteLtd Location Syneos Health Singapore PteLtd Addison …" at bounding box center [279, 364] width 548 height 441
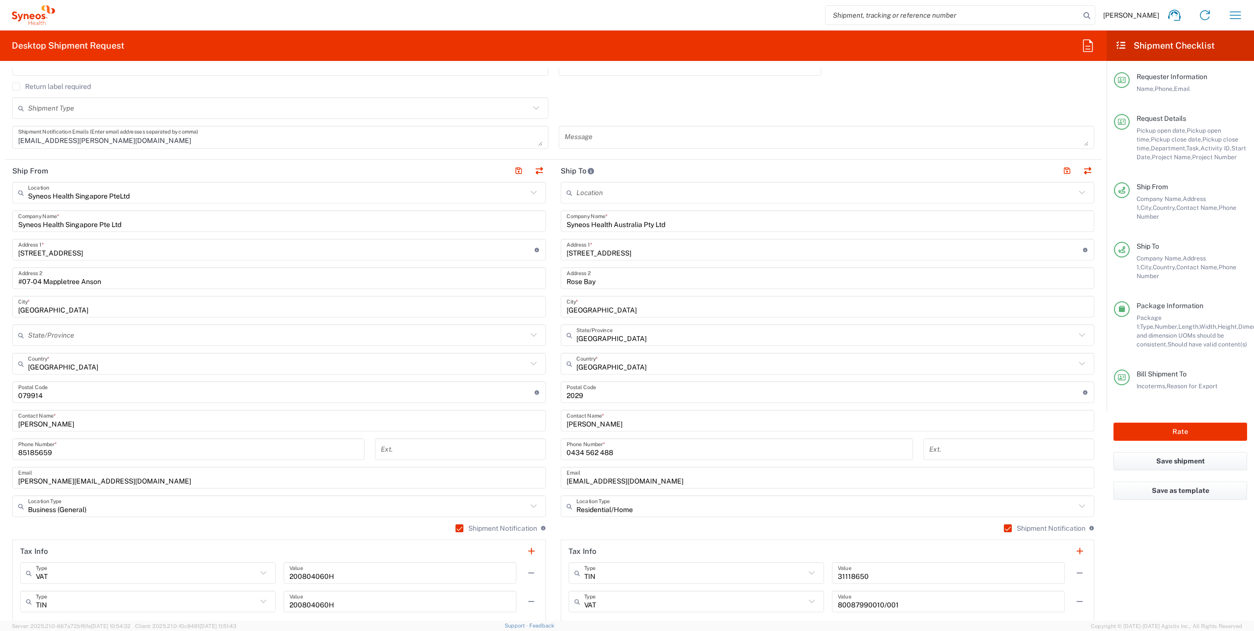
scroll to position [409, 0]
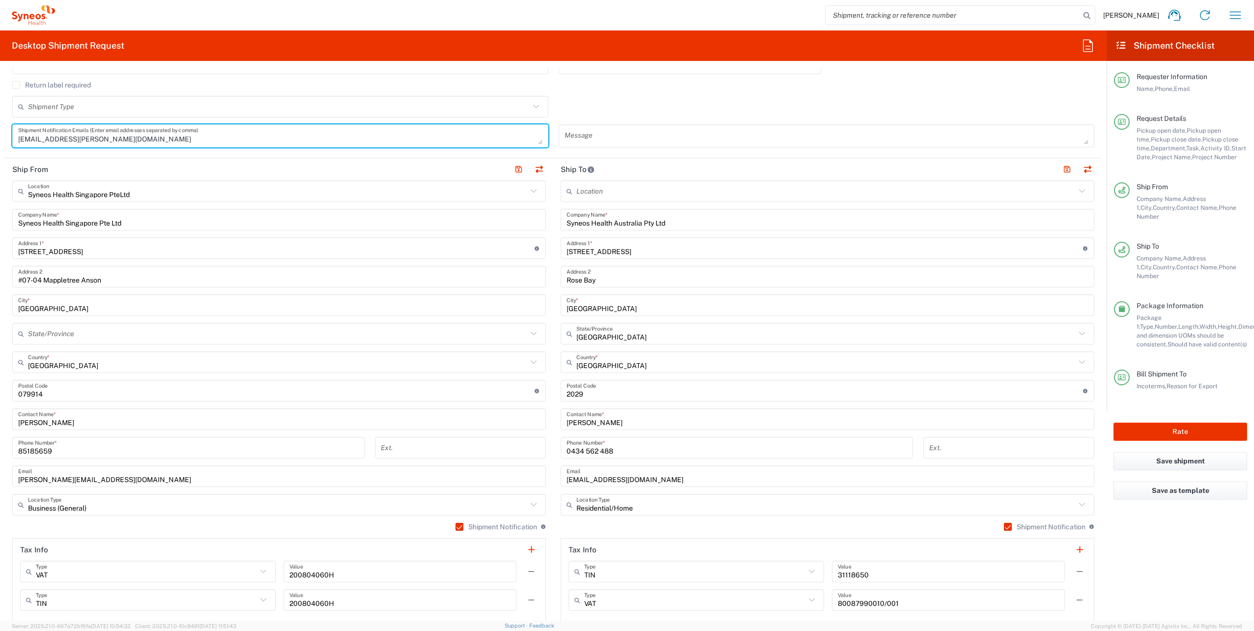
click at [159, 139] on textarea "joemari.tabios@syneoshealth.com" at bounding box center [280, 135] width 524 height 17
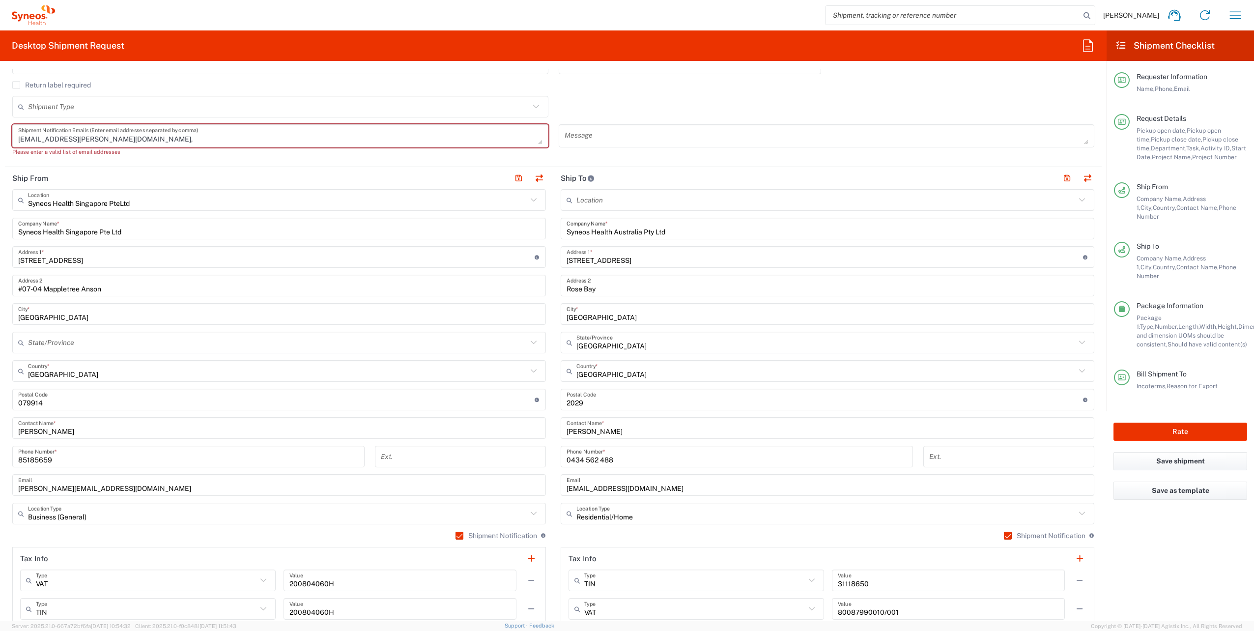
paste textarea "chiran.rayamajhi@syneoshealth.com"
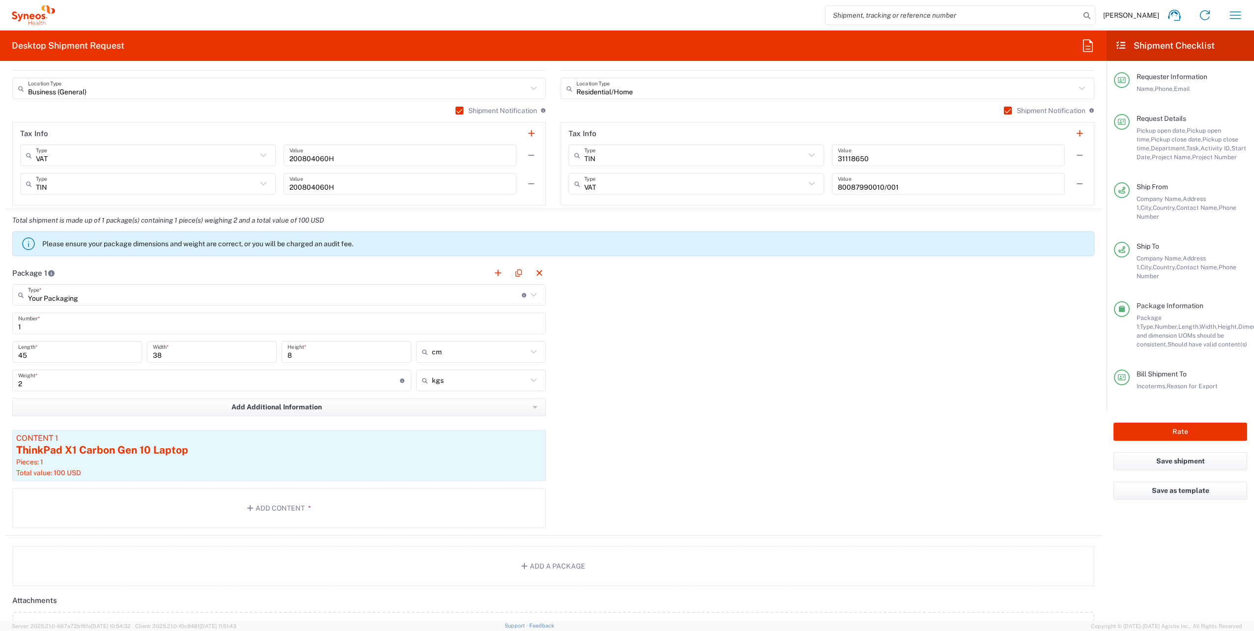
scroll to position [825, 0]
type textarea "joemari.tabios@syneoshealth.com, chiran.rayamajhi@syneoshealth.com"
drag, startPoint x: 74, startPoint y: 351, endPoint x: -2, endPoint y: 340, distance: 76.4
click at [0, 340] on html "Arturo Medina Home Shipment estimator Shipment tracking Desktop shipment reques…" at bounding box center [627, 315] width 1254 height 631
type input "50"
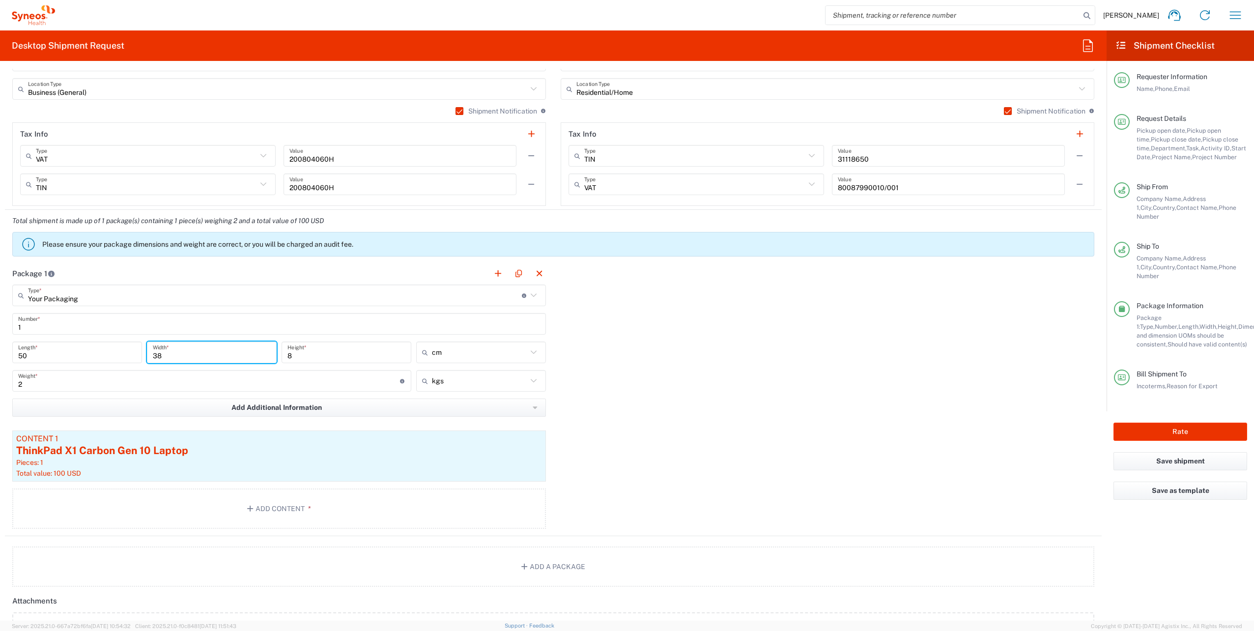
drag, startPoint x: 185, startPoint y: 356, endPoint x: 50, endPoint y: 323, distance: 139.1
click at [50, 323] on main "Your Packaging Type * Material used to package goods Your Packaging Envelope La…" at bounding box center [279, 408] width 548 height 248
type input "40"
drag, startPoint x: 351, startPoint y: 348, endPoint x: 220, endPoint y: 358, distance: 131.6
click at [220, 358] on div "50 Length * 40 Width * 8 Height * cm cm ft in" at bounding box center [279, 355] width 539 height 28
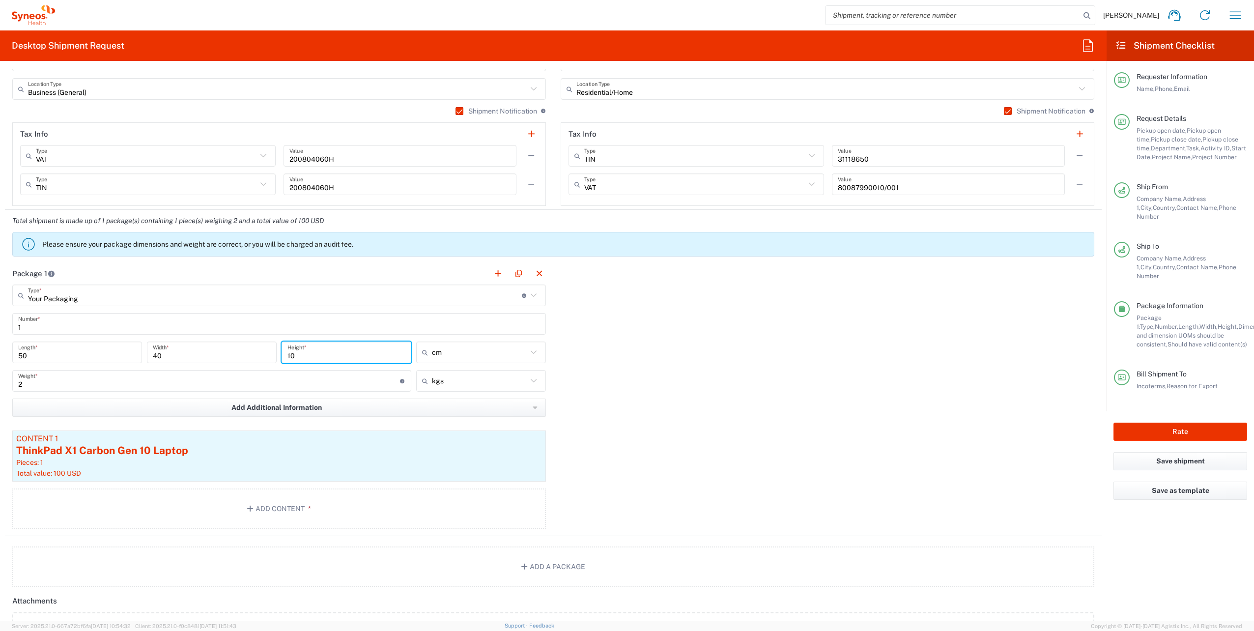
type input "10"
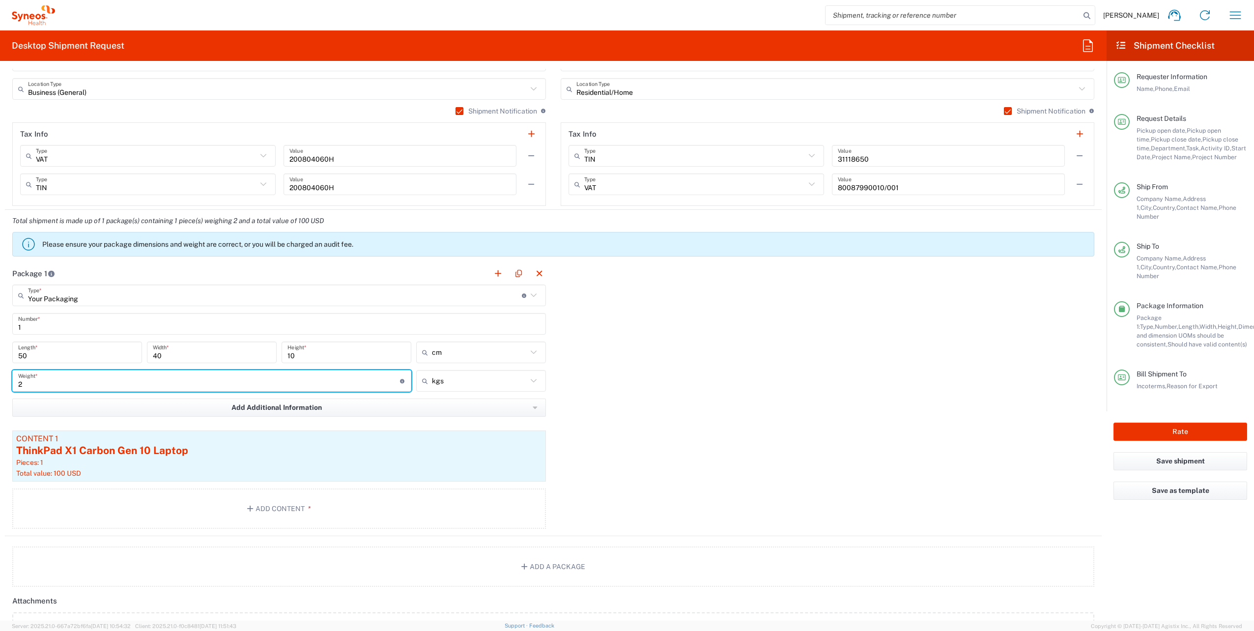
click at [173, 377] on input "2" at bounding box center [209, 380] width 382 height 17
type input "2.5"
click at [276, 458] on div "Pieces: 1" at bounding box center [279, 462] width 526 height 9
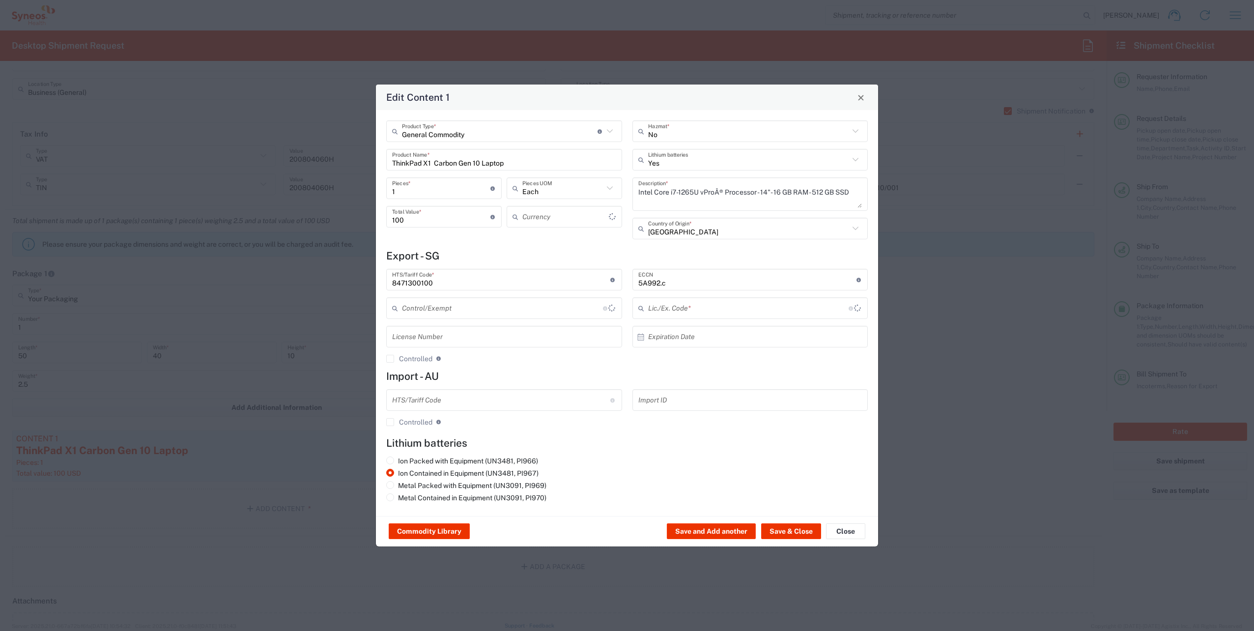
type input "US Dollar"
type input "BIS"
type input "NLR - No License Required"
drag, startPoint x: 534, startPoint y: 164, endPoint x: 212, endPoint y: 170, distance: 322.4
click at [212, 170] on div "Edit Content 1 General Commodity Product Type * Document: Paper document genera…" at bounding box center [627, 315] width 1254 height 631
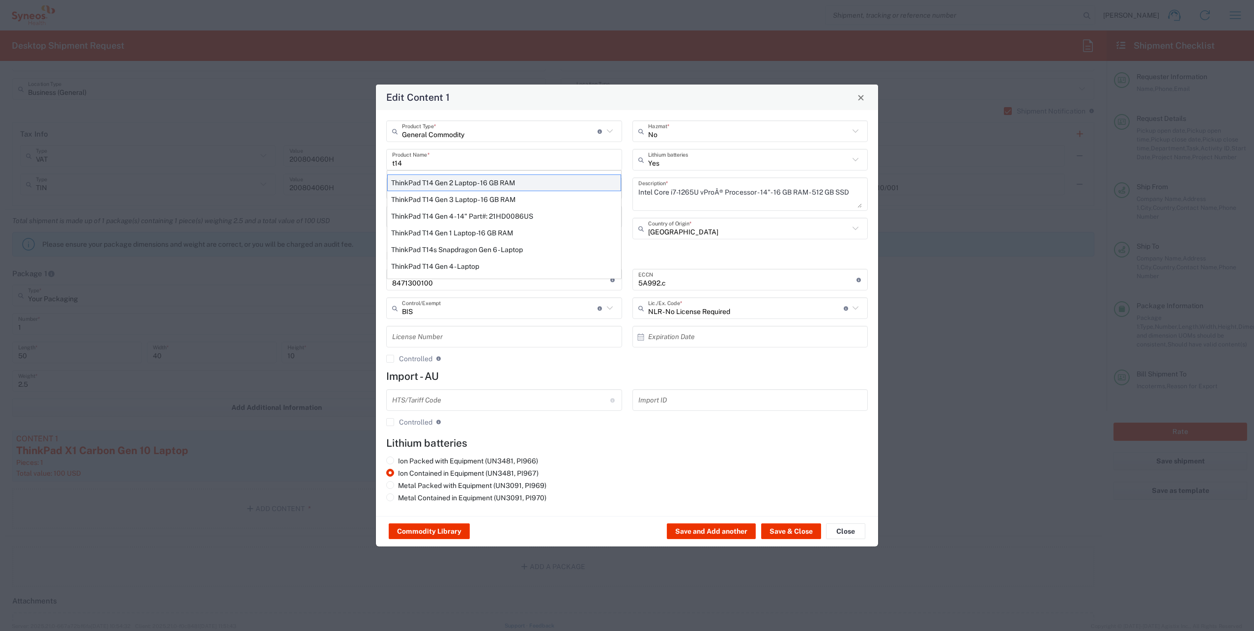
click at [490, 181] on div "ThinkPad T14 Gen 2 Laptop - 16 GB RAM" at bounding box center [504, 182] width 234 height 17
type input "ThinkPad T14 Gen 2 Laptop - 16 GB RAM"
type textarea "Intel Core i7-1156G7 vProÂ® Processor - 14"- 16 GB RAM - 512 GB SSD"
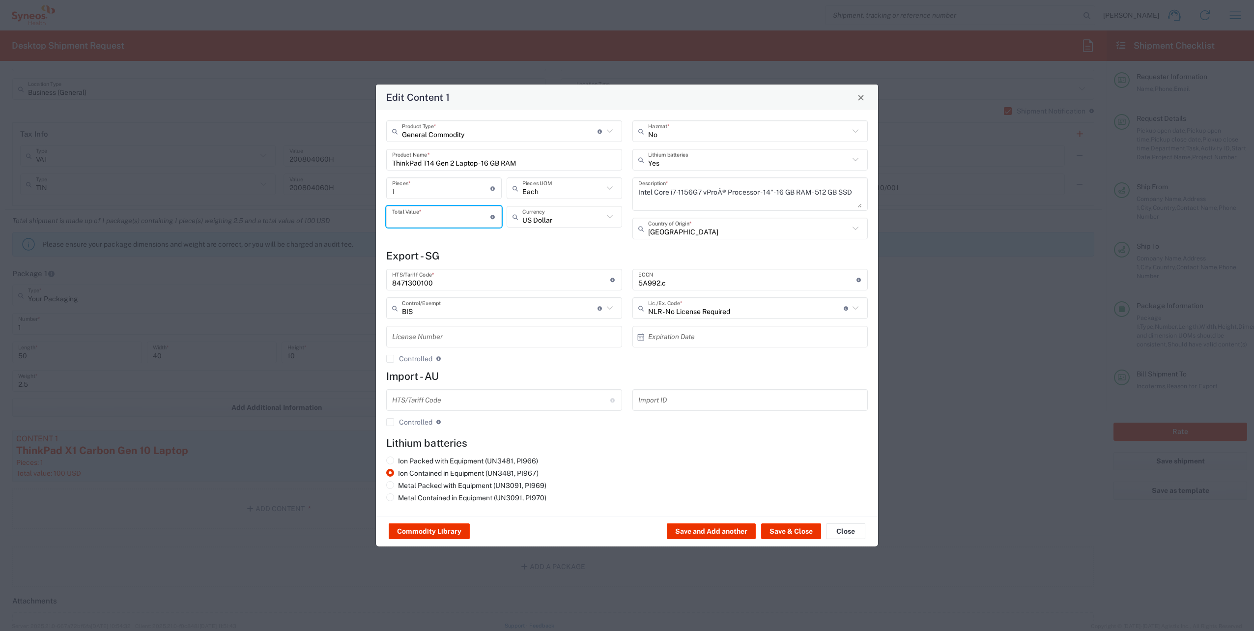
click at [458, 219] on input "number" at bounding box center [441, 216] width 98 height 17
type input "100"
click at [785, 528] on button "Save & Close" at bounding box center [791, 531] width 60 height 16
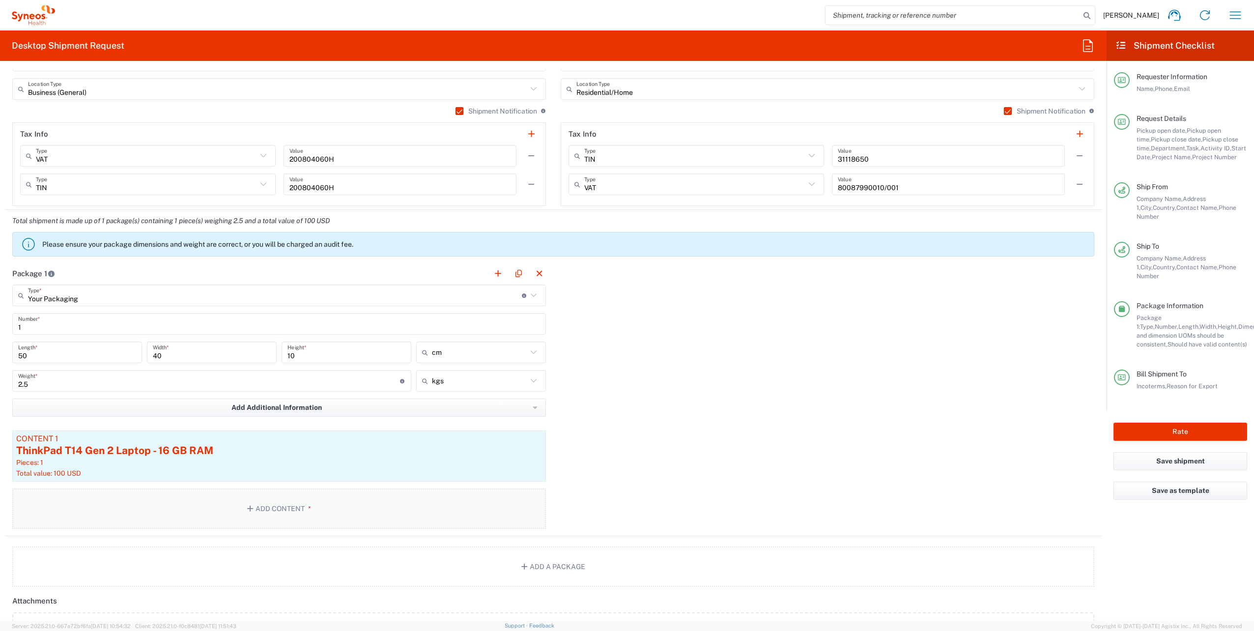
click at [362, 512] on button "Add Content *" at bounding box center [279, 508] width 534 height 40
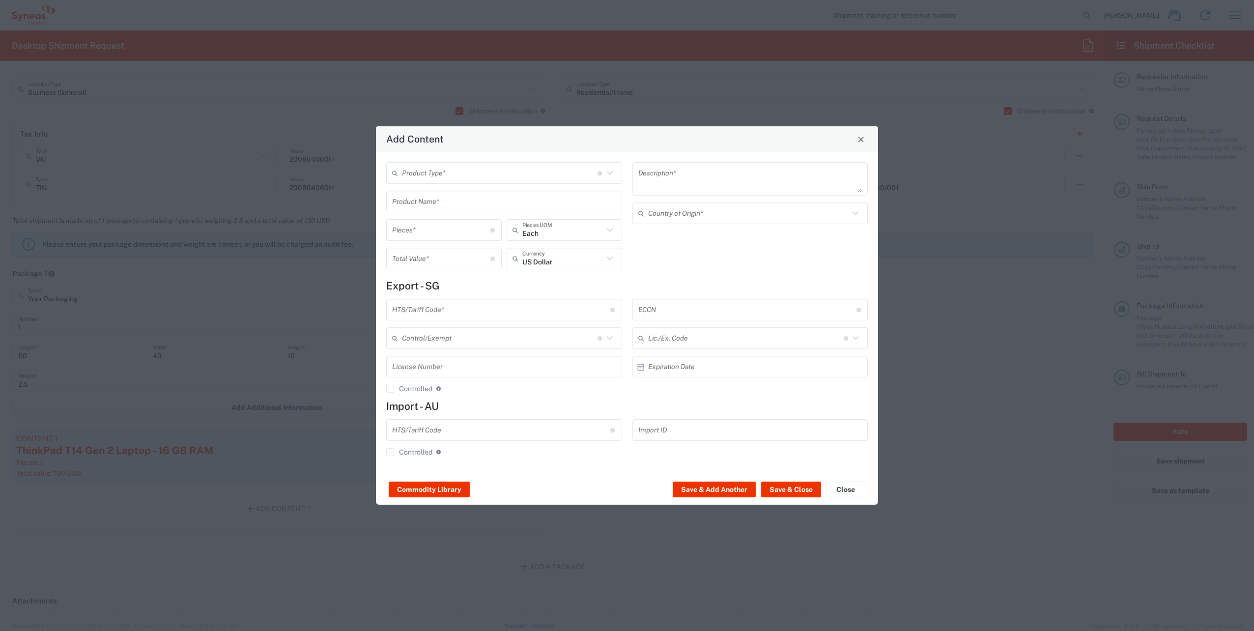
click at [444, 175] on input "text" at bounding box center [500, 173] width 196 height 17
click at [436, 209] on span "General Commodity" at bounding box center [504, 210] width 234 height 15
type input "General Commodity"
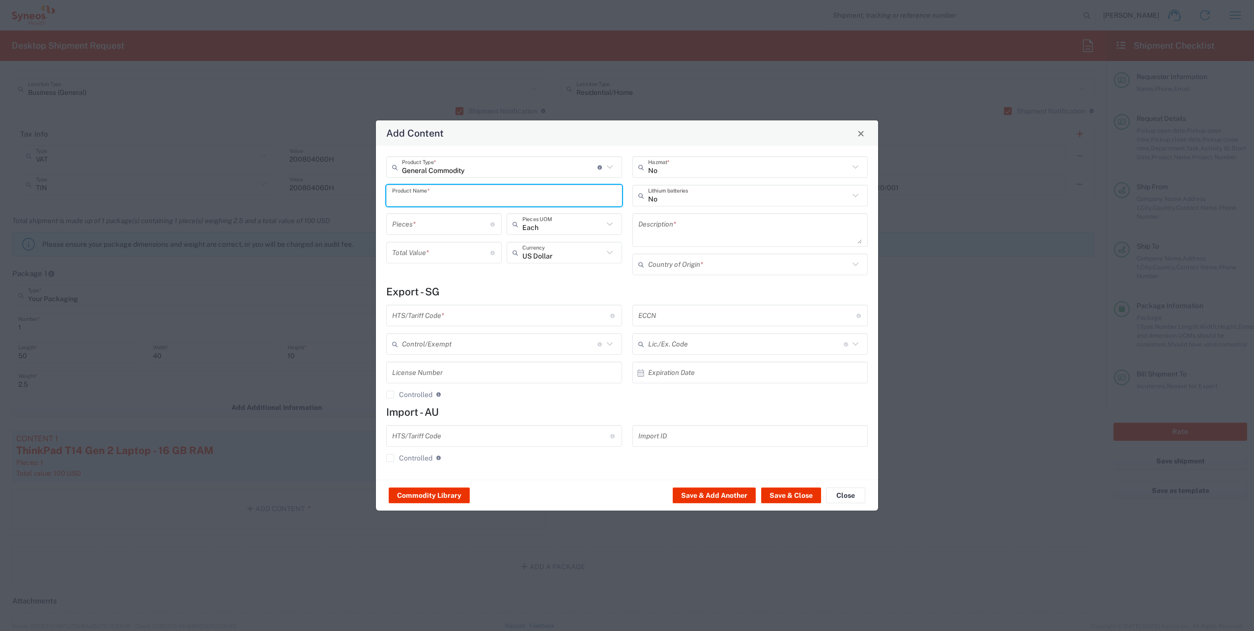
click at [420, 198] on input "text" at bounding box center [504, 195] width 224 height 17
click at [432, 218] on div "Logitech Keyboard and Folio case" at bounding box center [504, 218] width 234 height 17
type input "Logitech Keyboard and Folio case"
type input "1"
type textarea "Logitech Keyboard and Folio case"
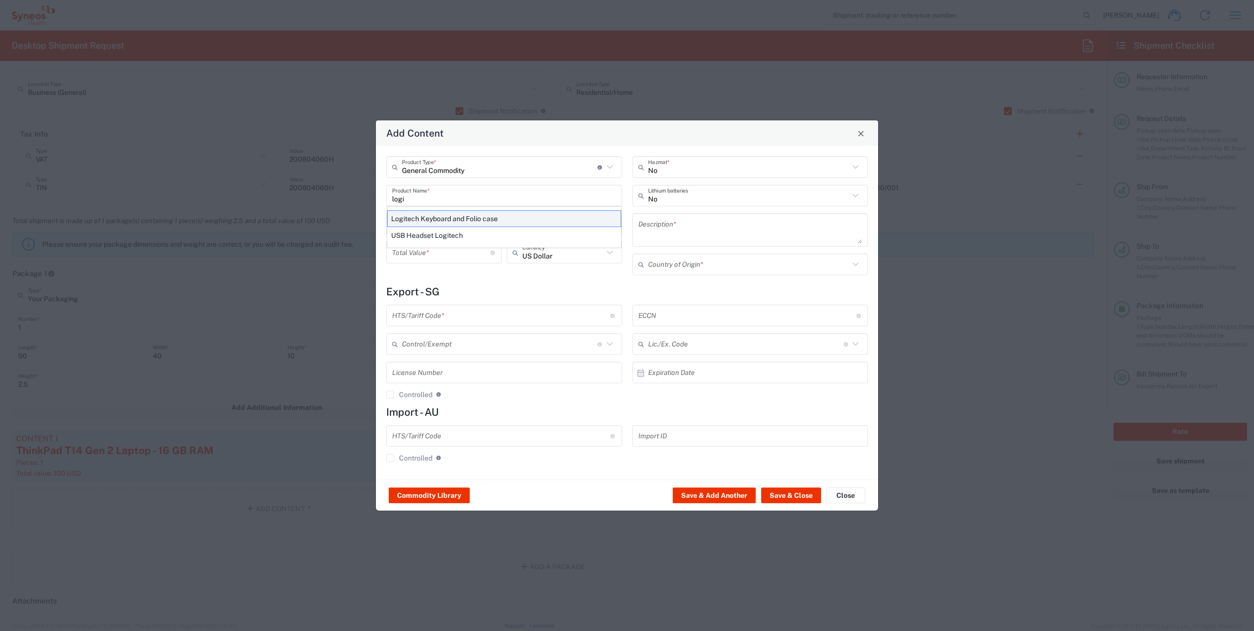
type input "China"
type input "8471.60.0050"
type input "BIS"
type input "EAR99"
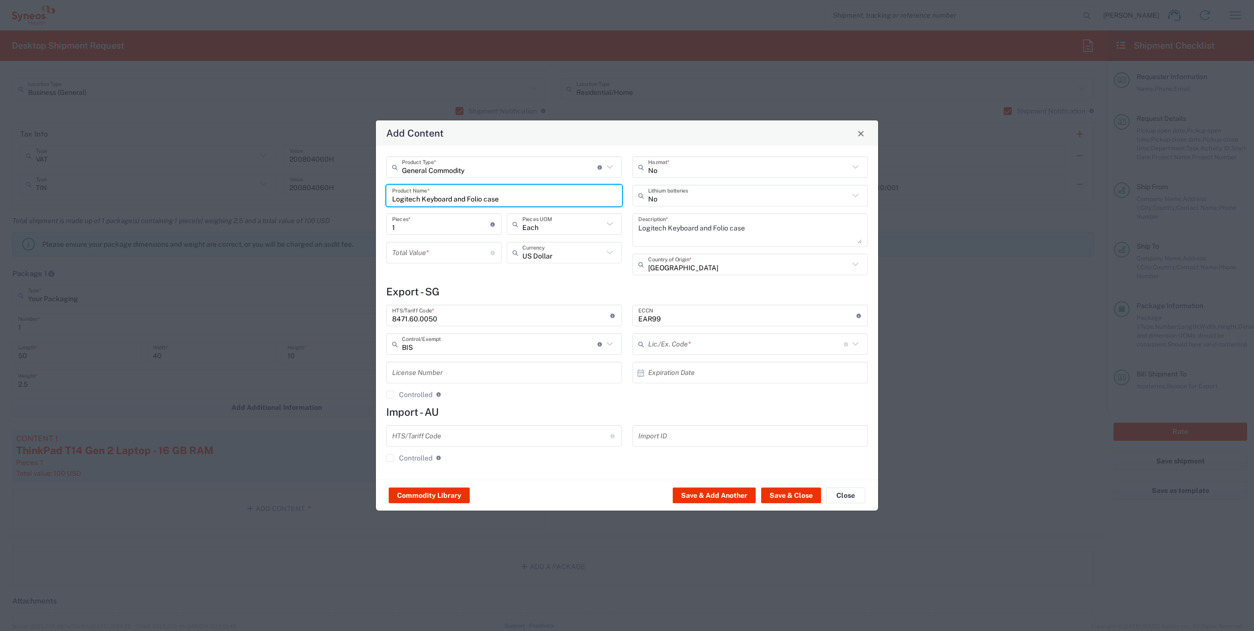
type input "NLR - No License Required"
click at [438, 250] on input "number" at bounding box center [441, 252] width 98 height 17
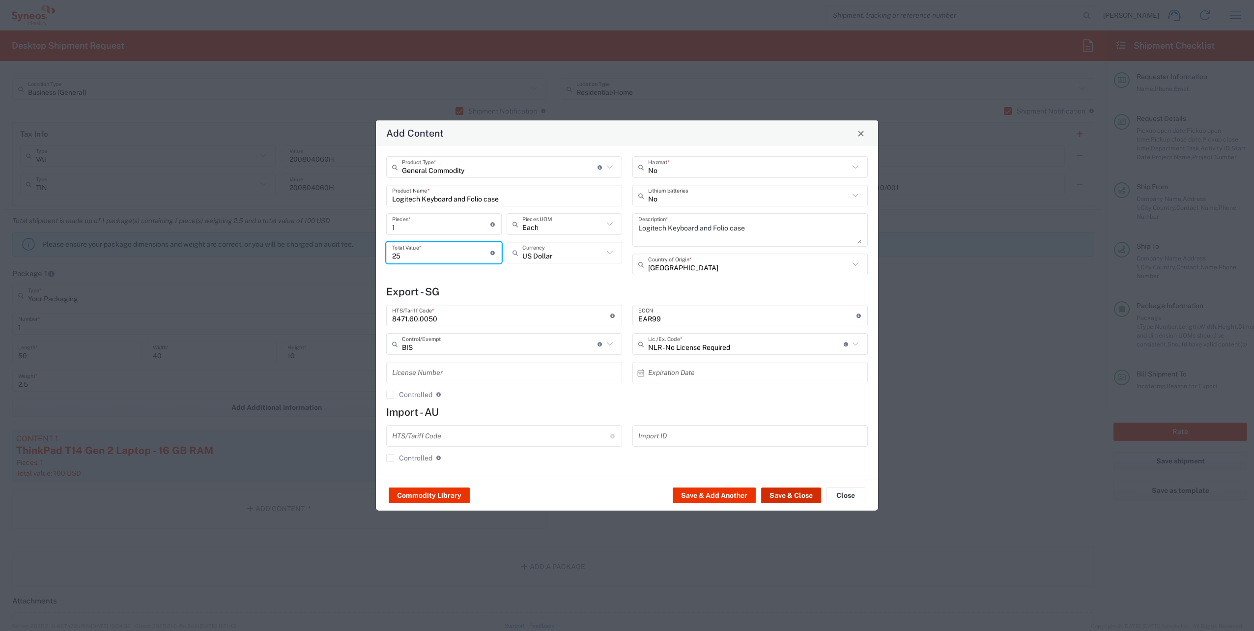
type input "25"
click at [800, 497] on button "Save & Close" at bounding box center [791, 495] width 60 height 16
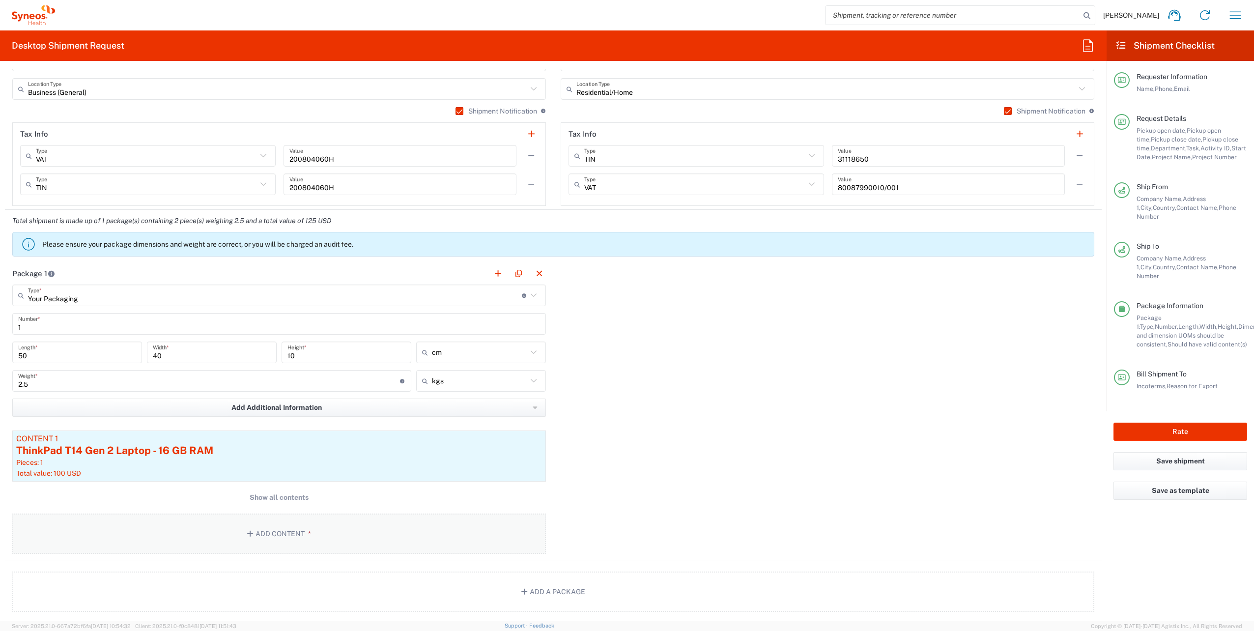
click at [283, 522] on button "Add Content *" at bounding box center [279, 533] width 534 height 40
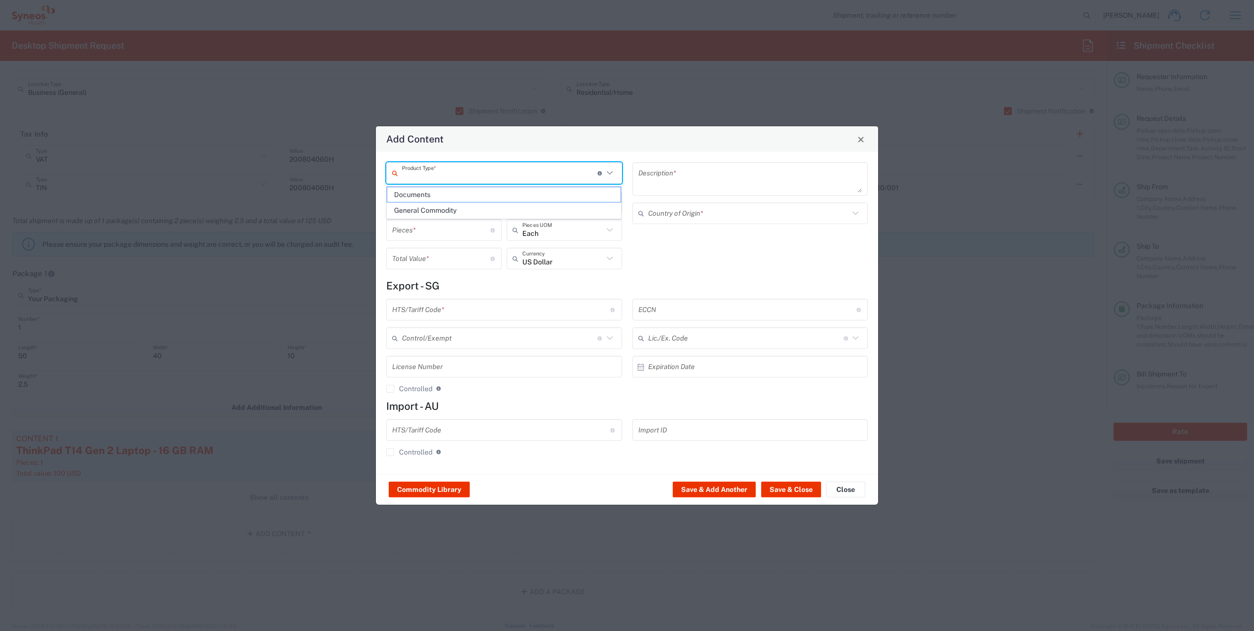
click at [463, 170] on input "text" at bounding box center [500, 173] width 196 height 17
click at [439, 212] on span "General Commodity" at bounding box center [504, 210] width 234 height 15
type input "General Commodity"
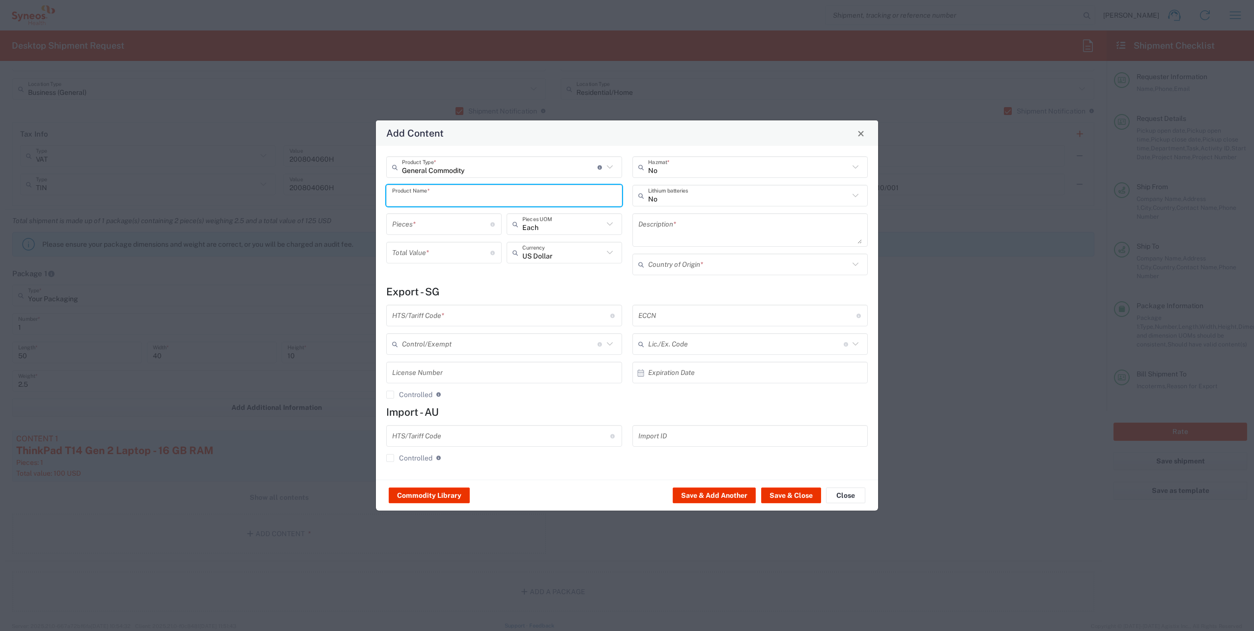
click at [422, 196] on input "text" at bounding box center [504, 195] width 224 height 17
click at [442, 237] on div "USB Headset Logitech" at bounding box center [504, 235] width 234 height 17
type input "USB Headset Logitech"
type textarea "Logitech H570e Wired Headset, Mono Headphones with Noise-Cancelling Microphone,…"
type input "China"
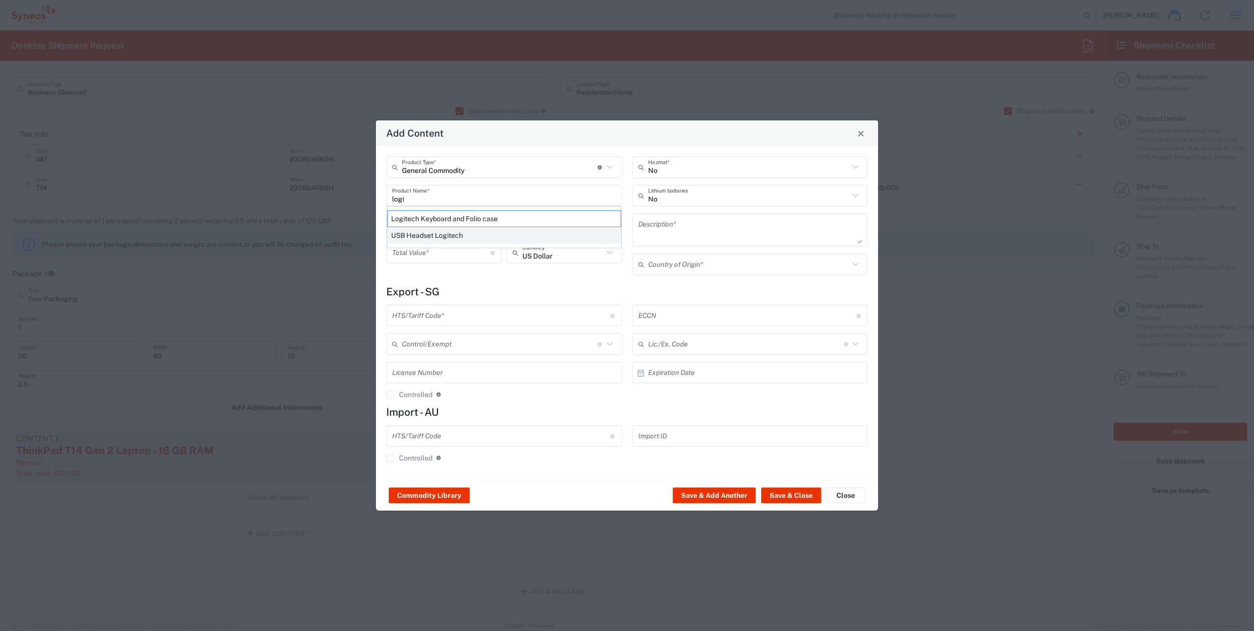
type input "8517.62.0090"
type input "BIS"
type input "EAR99"
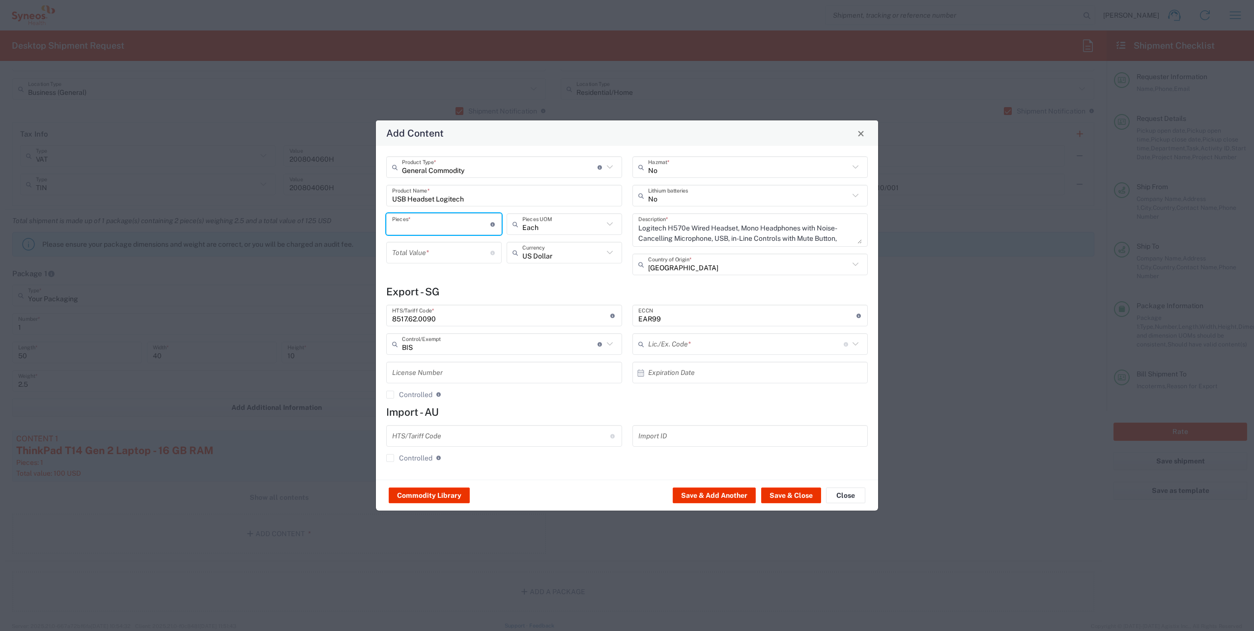
click at [421, 229] on input "number" at bounding box center [441, 224] width 98 height 17
type input "NLR - No License Required"
type input "1"
click at [431, 252] on input "number" at bounding box center [441, 252] width 98 height 17
type input "25"
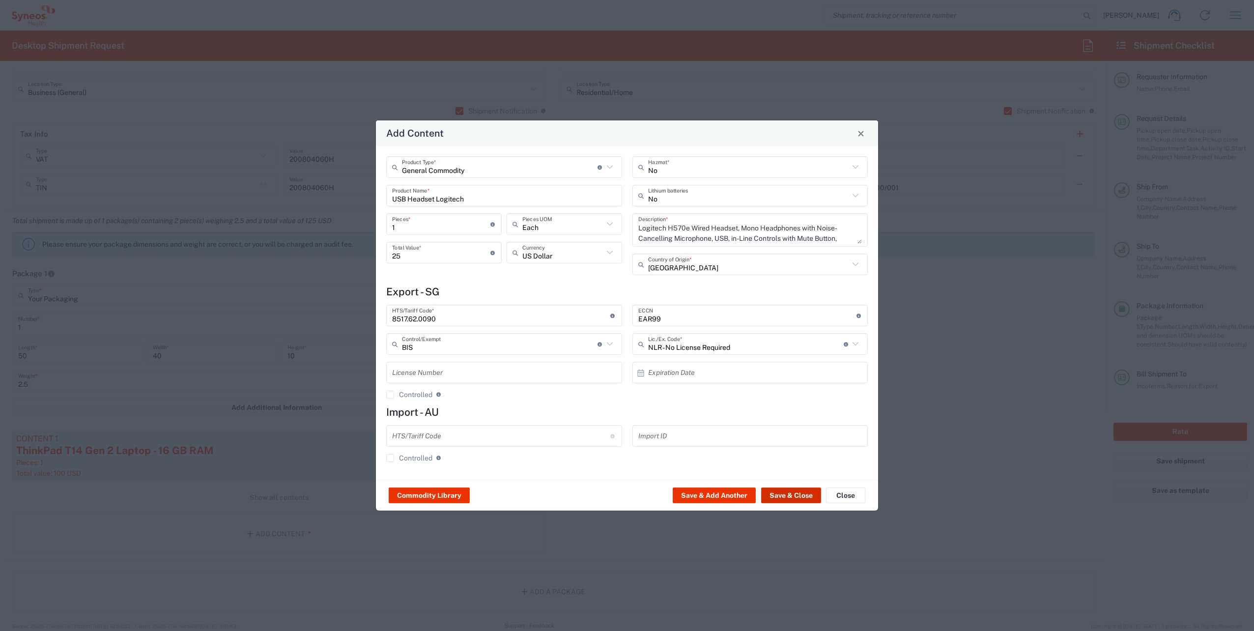
click at [796, 497] on button "Save & Close" at bounding box center [791, 495] width 60 height 16
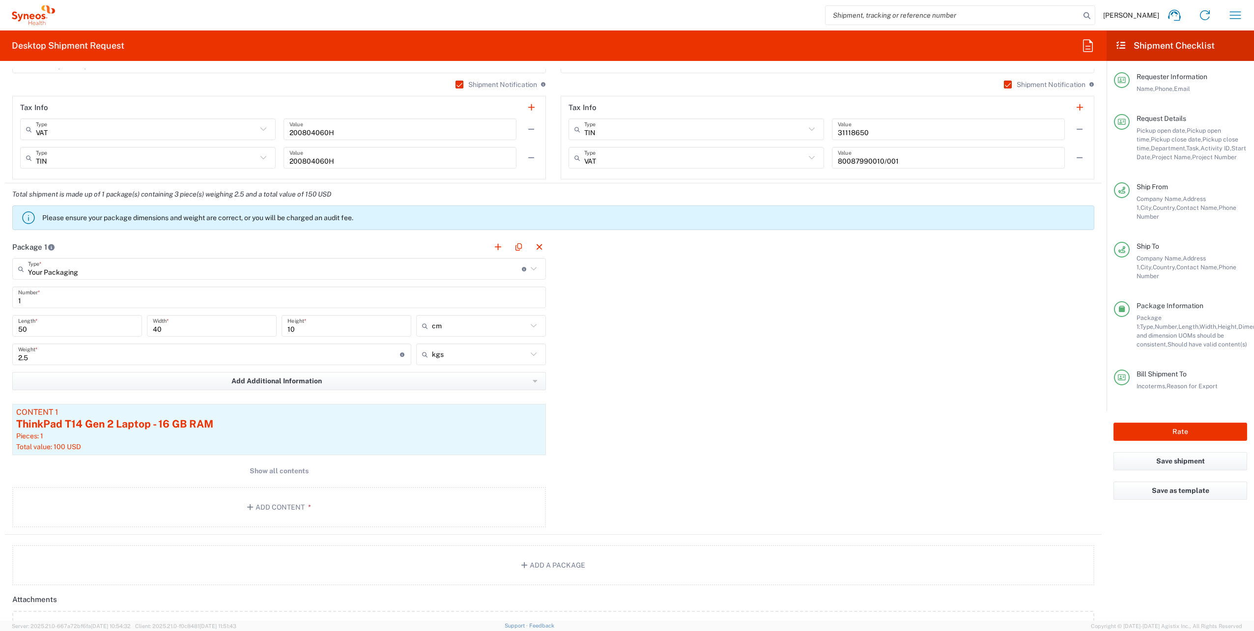
scroll to position [852, 0]
click at [387, 469] on button "Show all contents" at bounding box center [279, 470] width 534 height 18
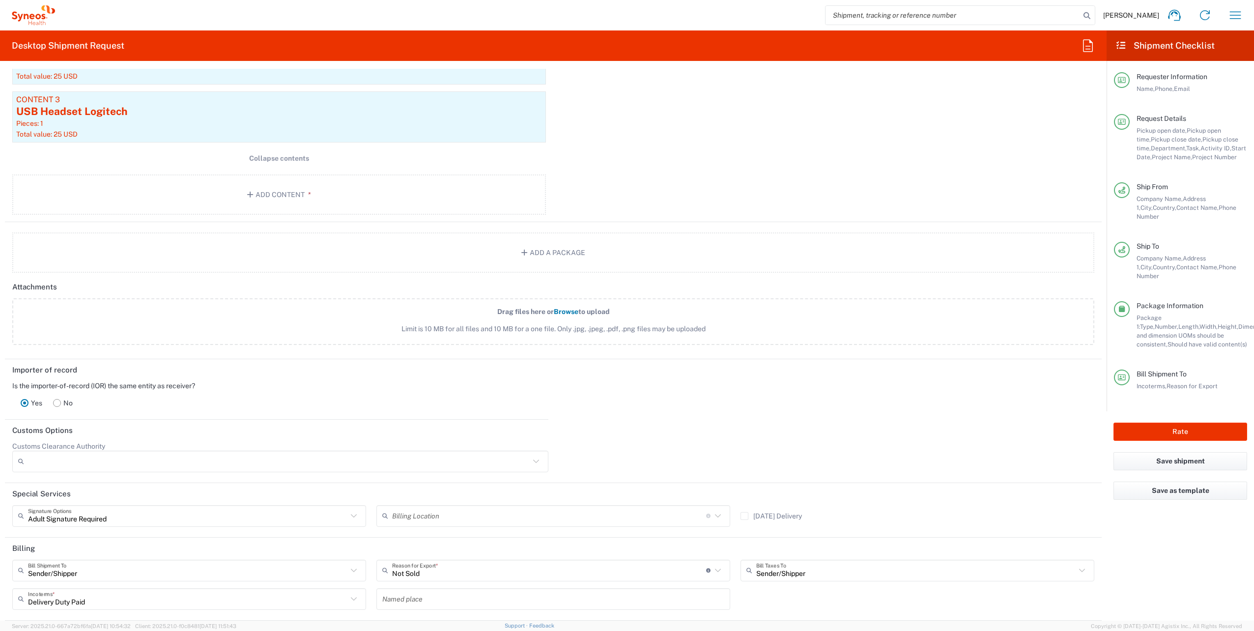
scroll to position [1338, 0]
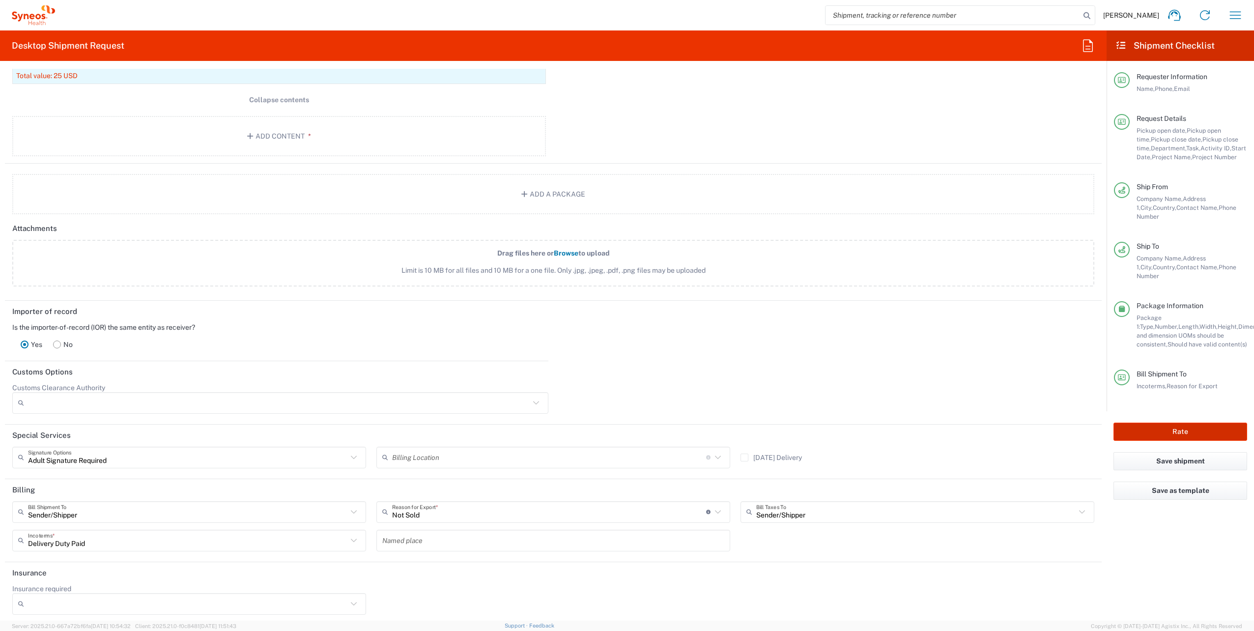
click at [1166, 423] on button "Rate" at bounding box center [1180, 432] width 134 height 18
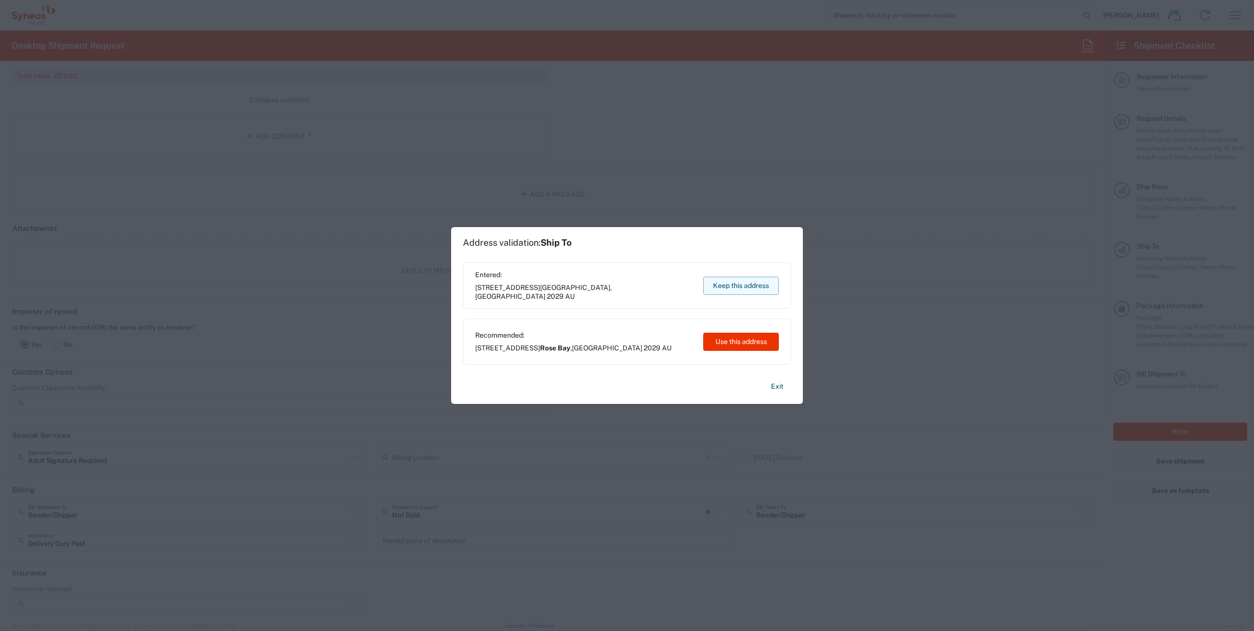
click at [729, 287] on button "Keep this address" at bounding box center [741, 286] width 76 height 18
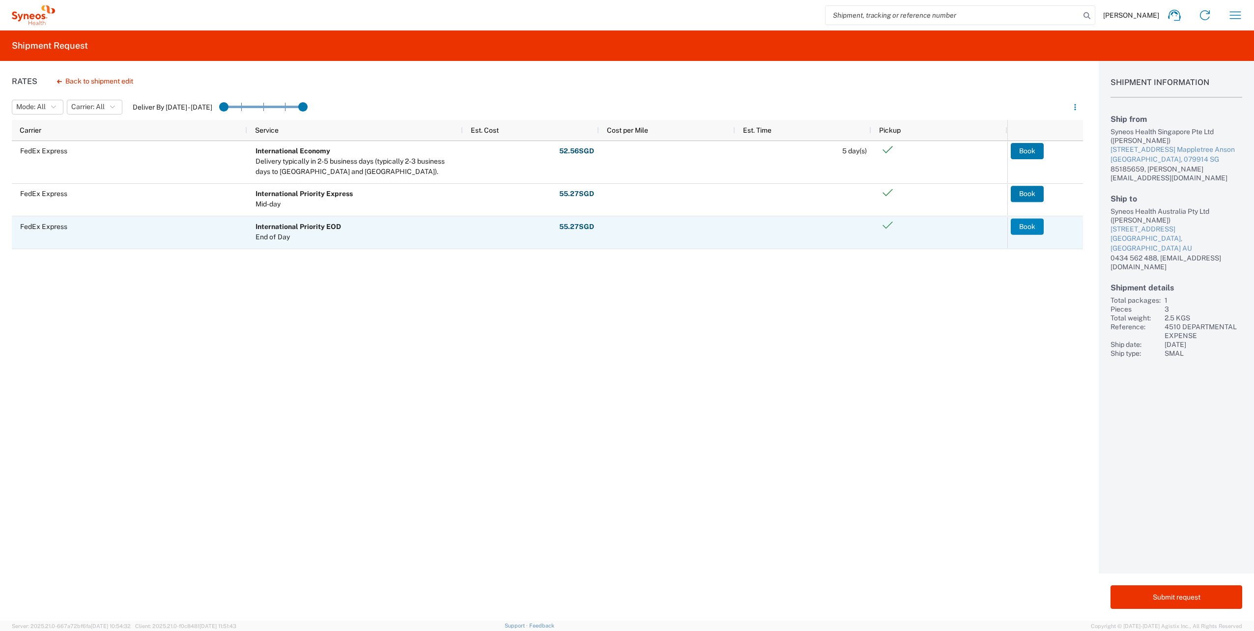
click at [1023, 225] on button "Book" at bounding box center [1027, 227] width 33 height 16
